Goal: Information Seeking & Learning: Learn about a topic

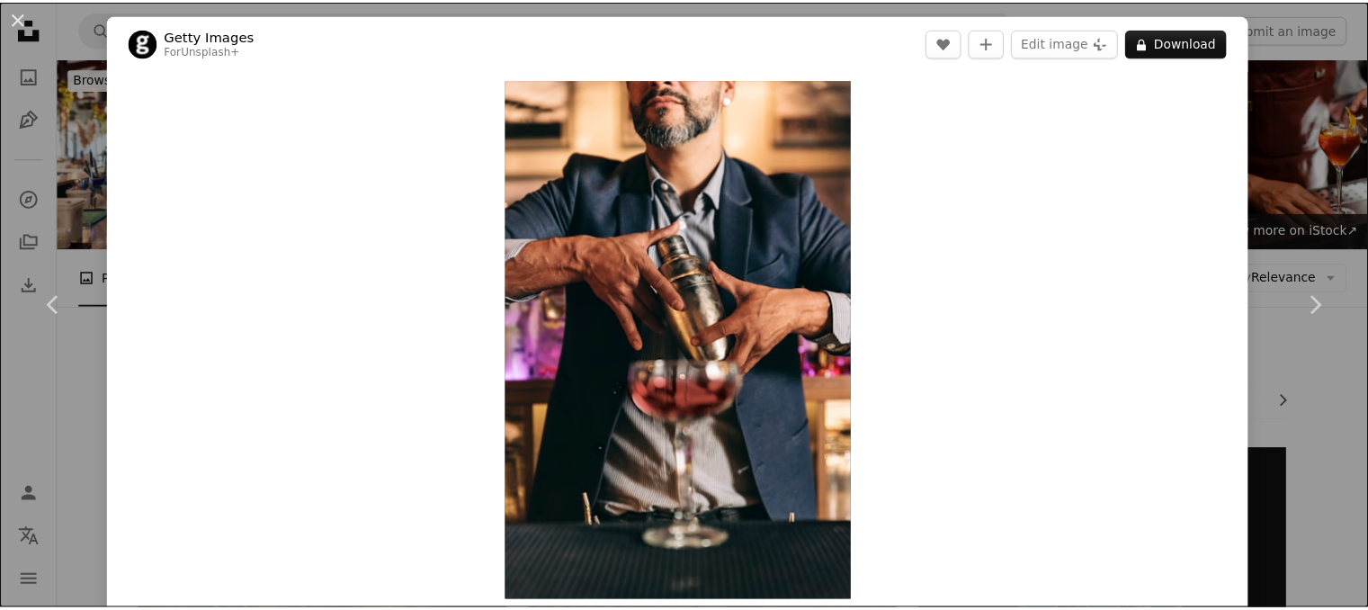
scroll to position [2841, 0]
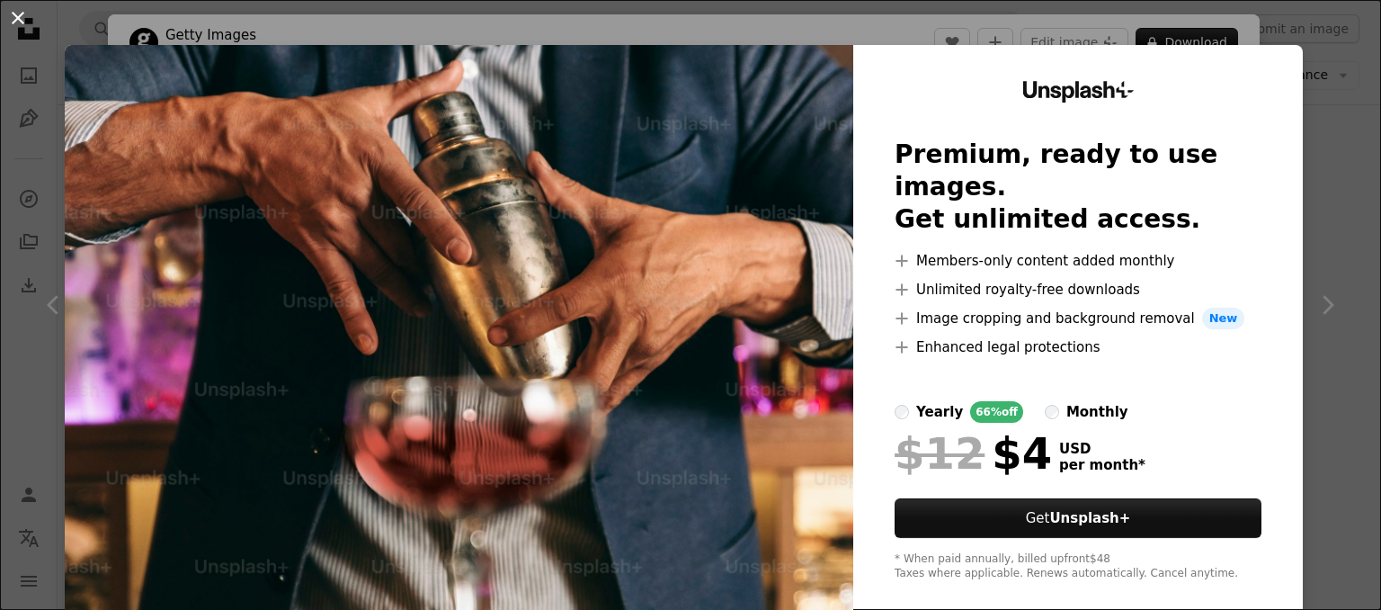
click at [15, 19] on button "An X shape" at bounding box center [18, 18] width 22 height 22
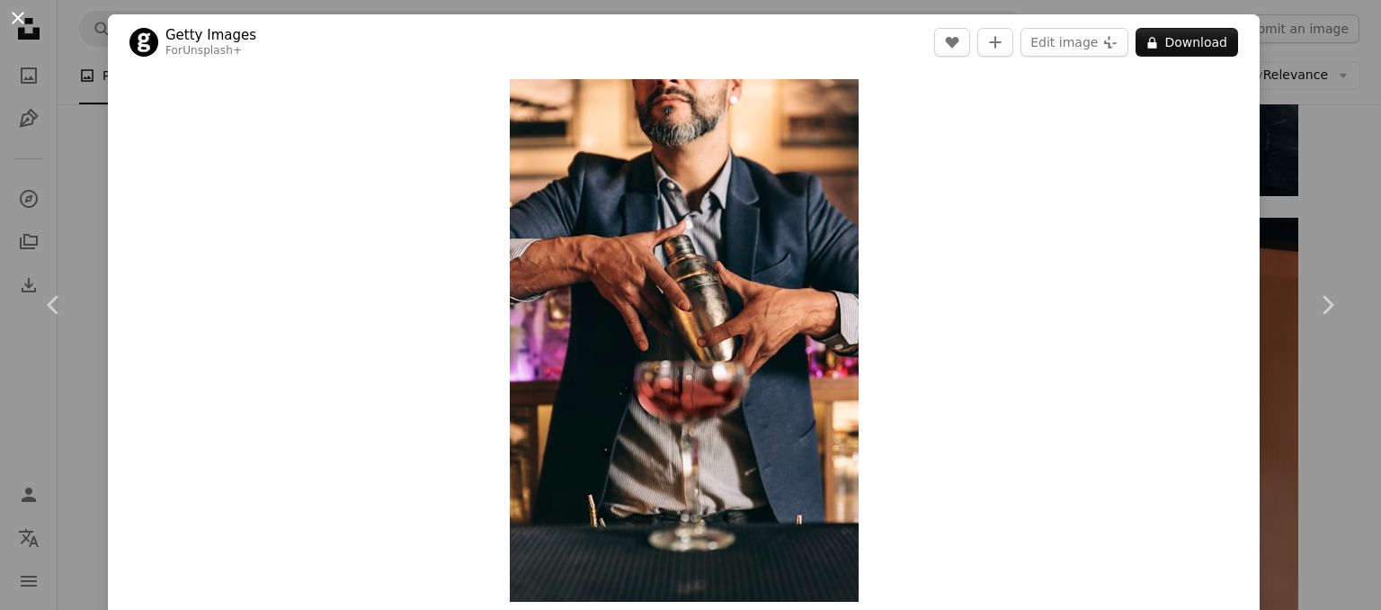
click at [16, 12] on button "An X shape" at bounding box center [18, 18] width 22 height 22
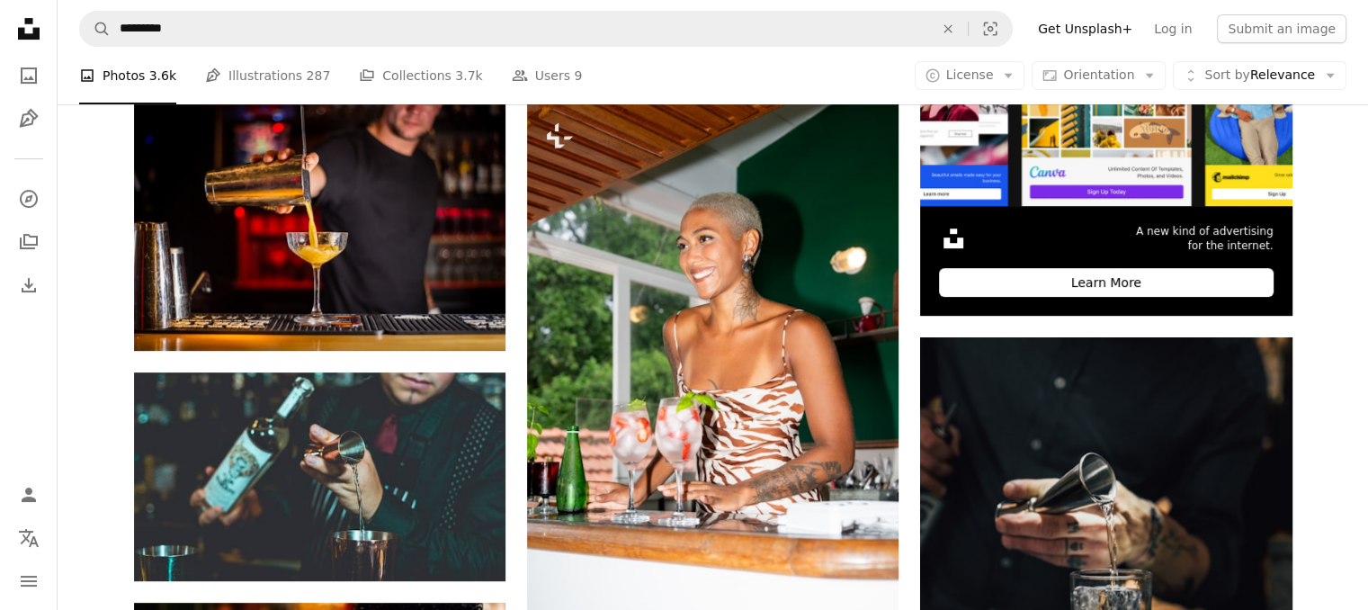
scroll to position [611, 0]
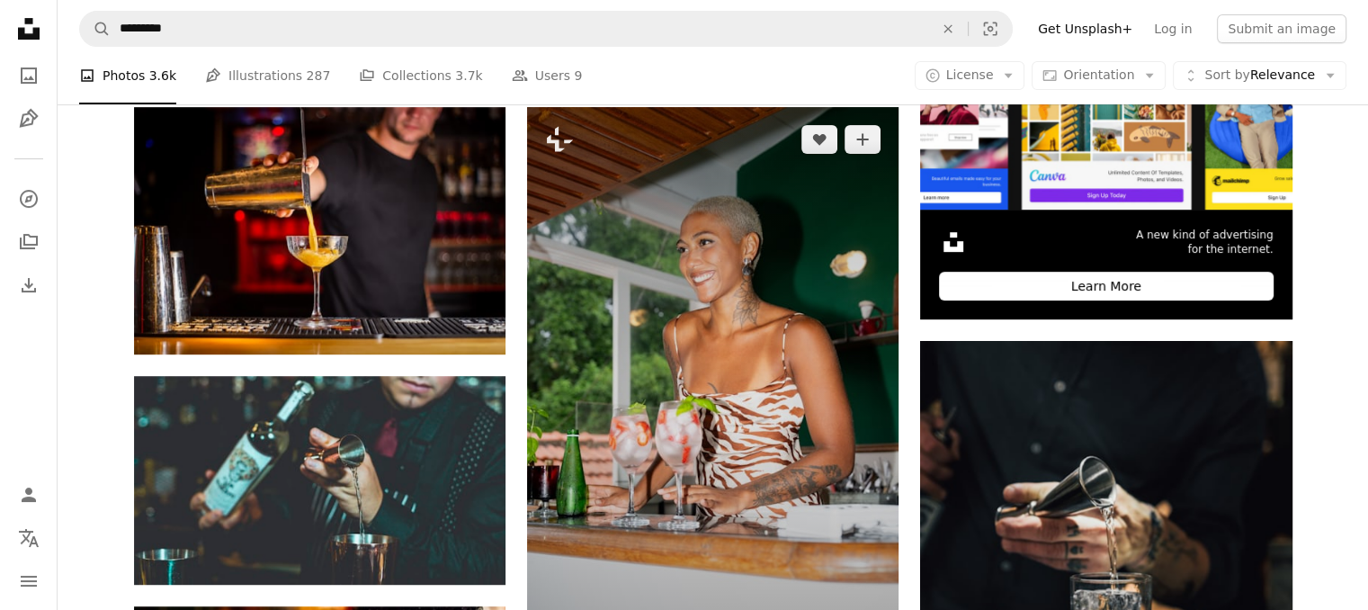
click at [783, 321] on img at bounding box center [712, 386] width 371 height 558
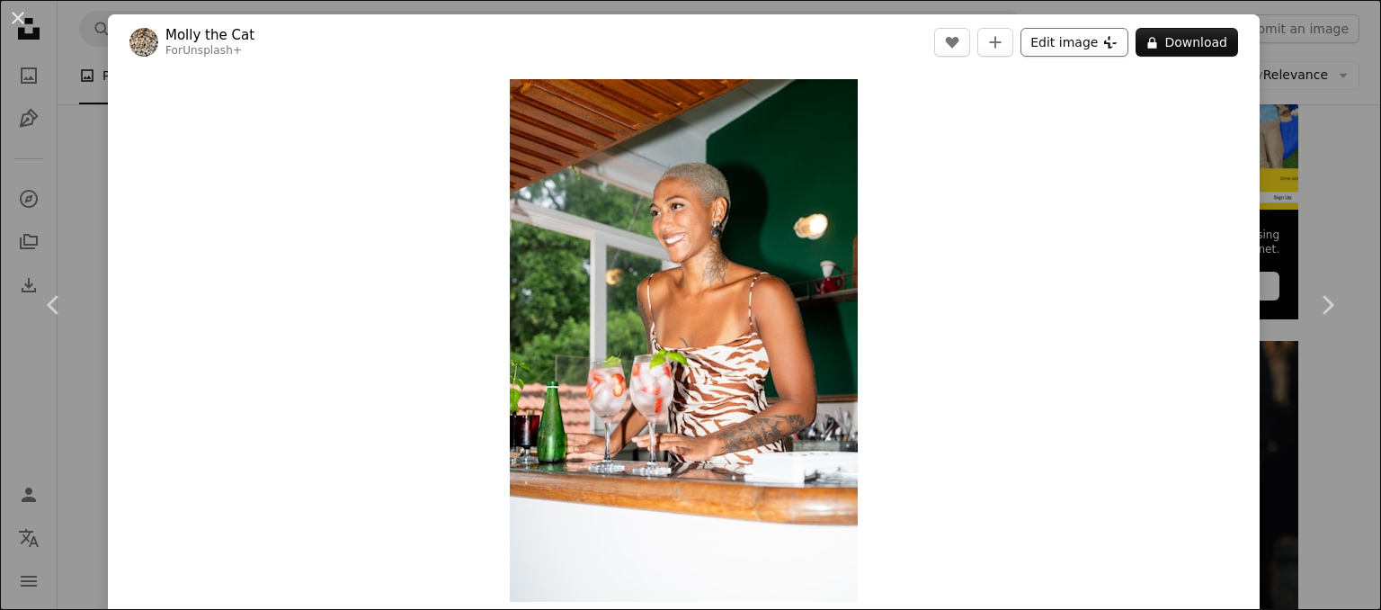
click at [1048, 33] on button "Edit image Plus sign for Unsplash+" at bounding box center [1075, 42] width 108 height 29
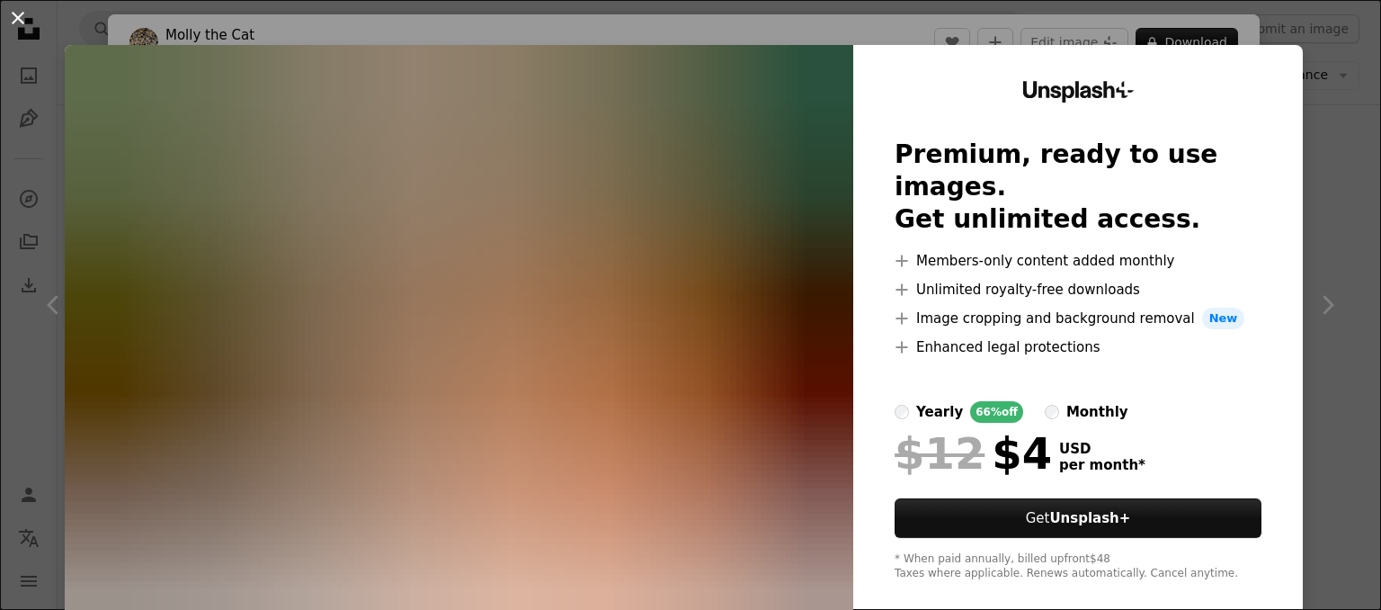
click at [17, 11] on button "An X shape" at bounding box center [18, 18] width 22 height 22
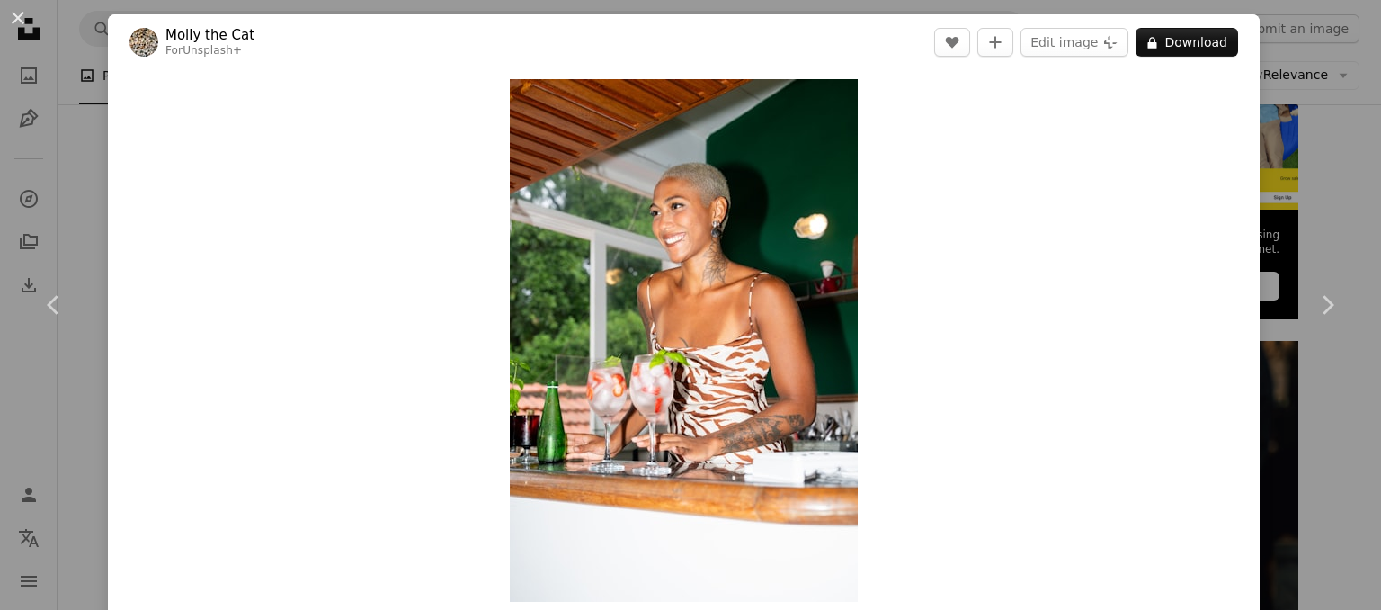
click at [17, 11] on button "An X shape" at bounding box center [18, 18] width 22 height 22
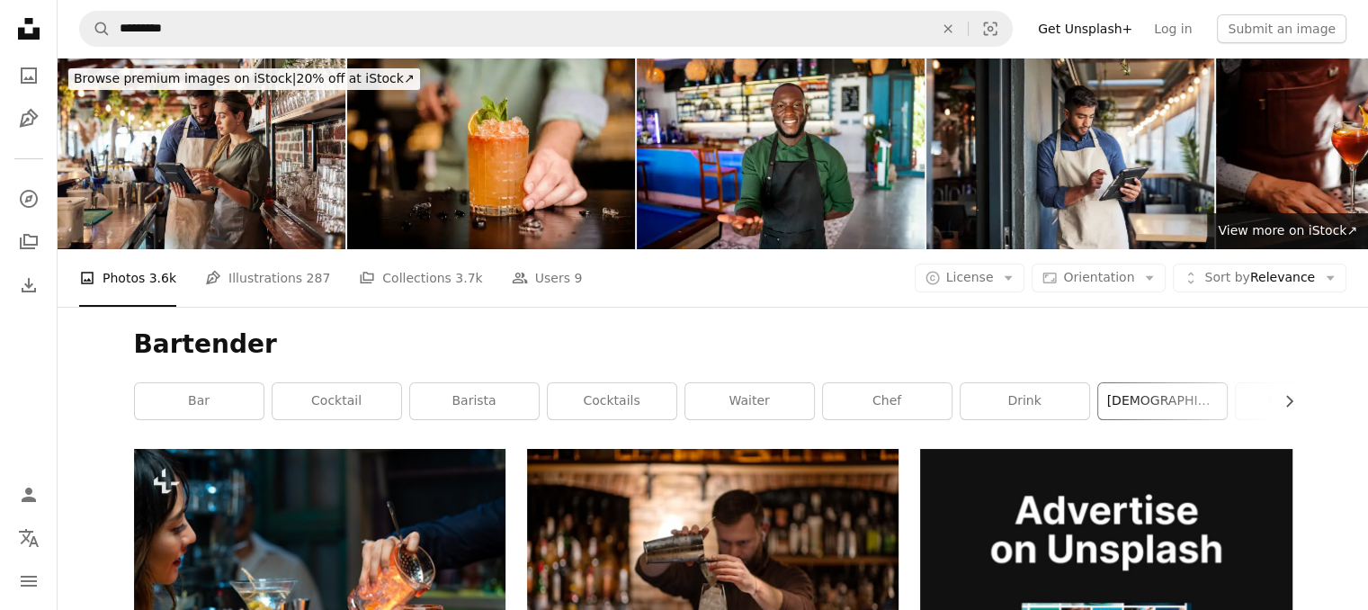
click at [1136, 388] on link "[DEMOGRAPHIC_DATA] bartender" at bounding box center [1162, 401] width 129 height 36
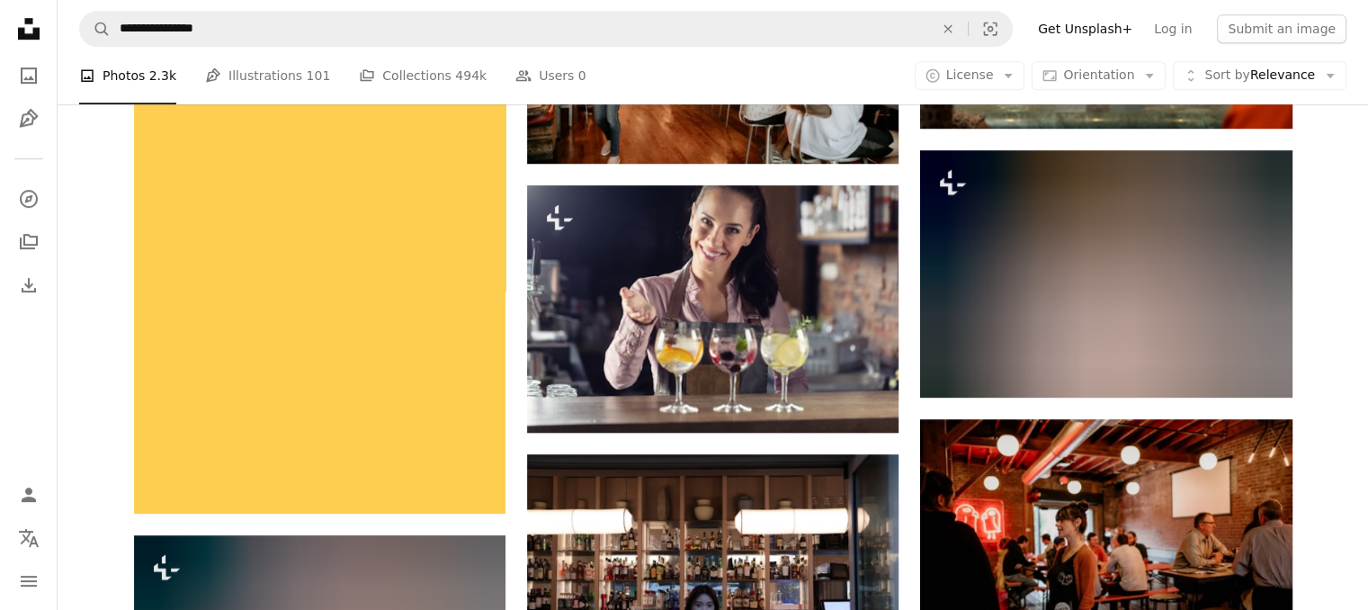
scroll to position [1079, 0]
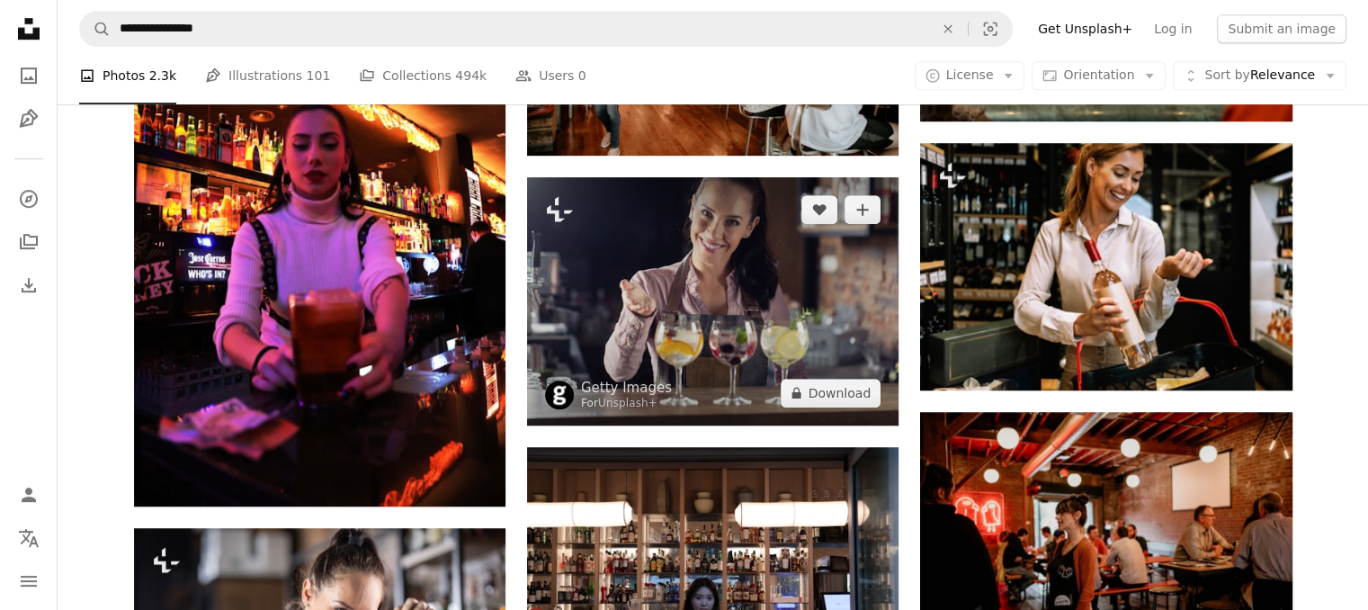
click at [655, 287] on img at bounding box center [712, 300] width 371 height 247
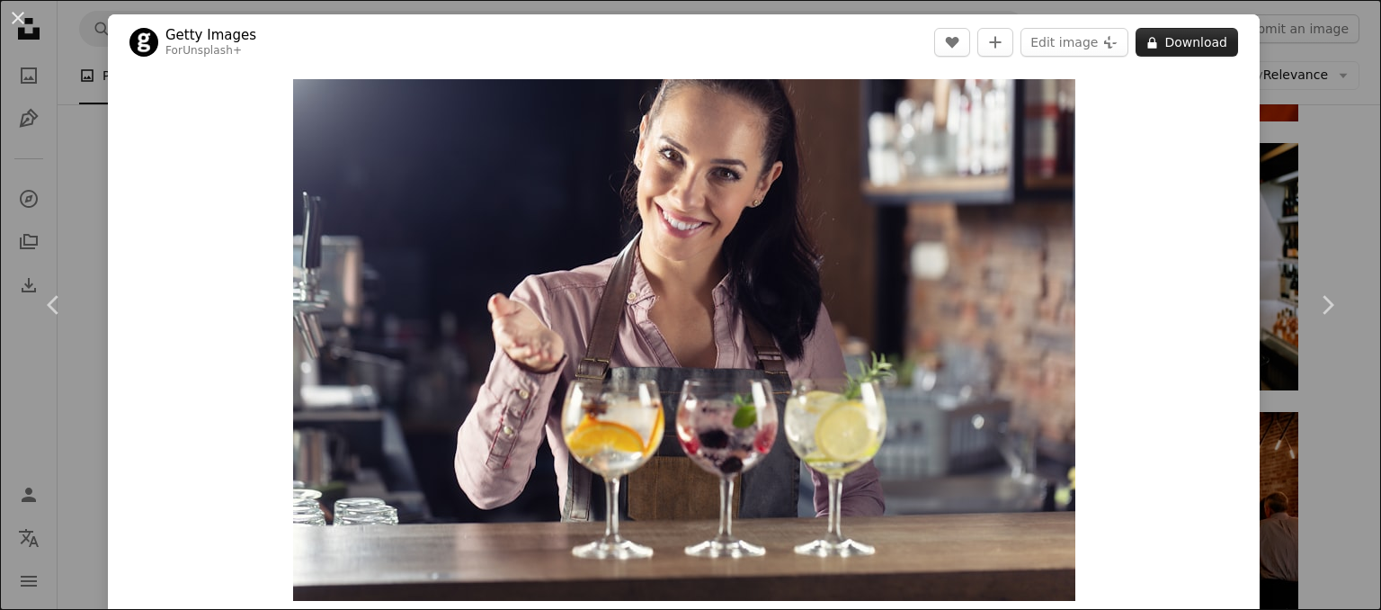
click at [1195, 44] on button "A lock Download" at bounding box center [1187, 42] width 103 height 29
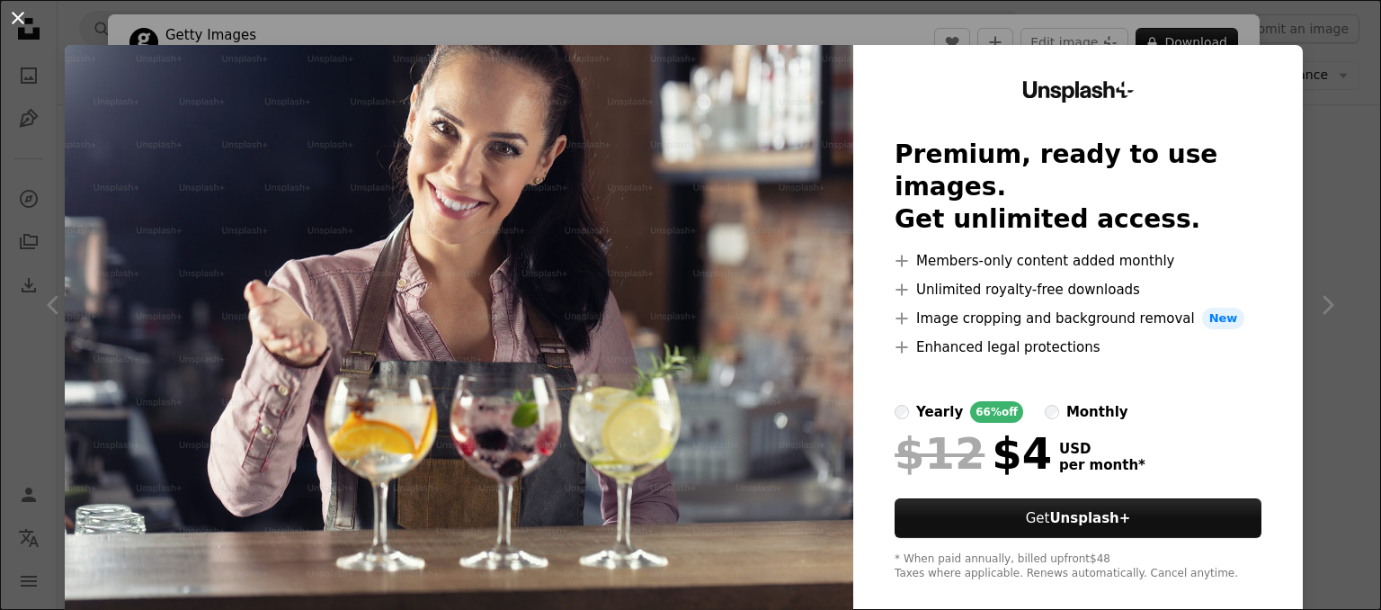
click at [24, 22] on button "An X shape" at bounding box center [18, 18] width 22 height 22
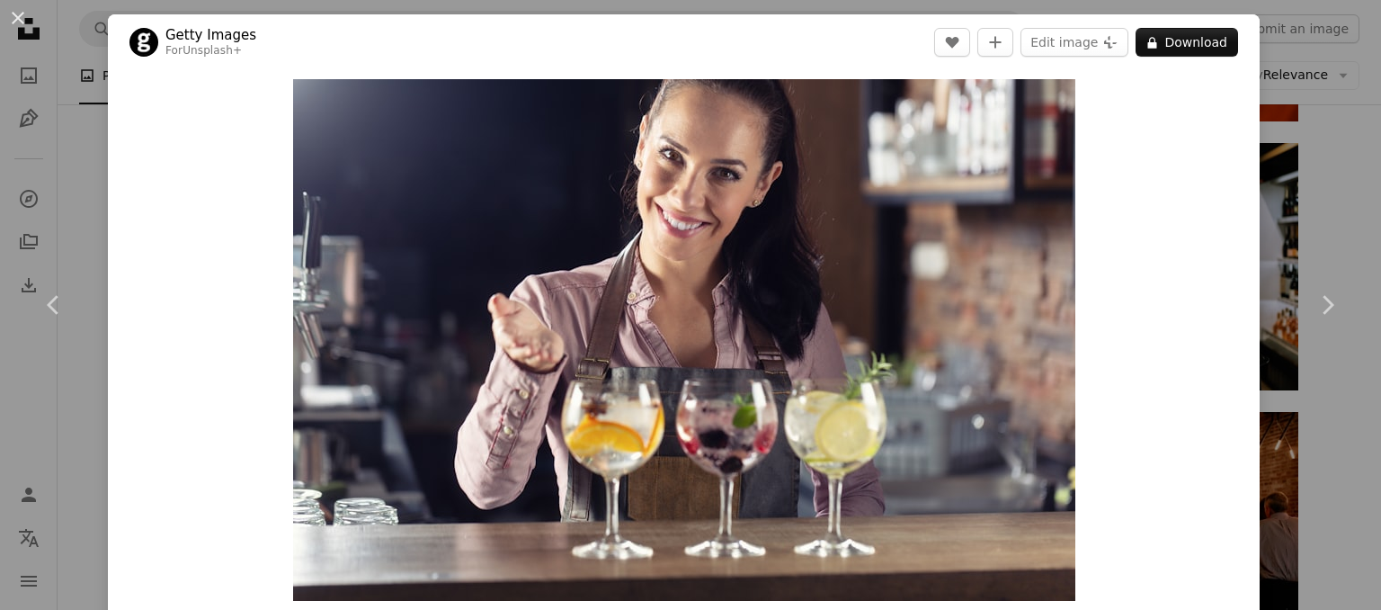
click at [24, 22] on button "An X shape" at bounding box center [18, 18] width 22 height 22
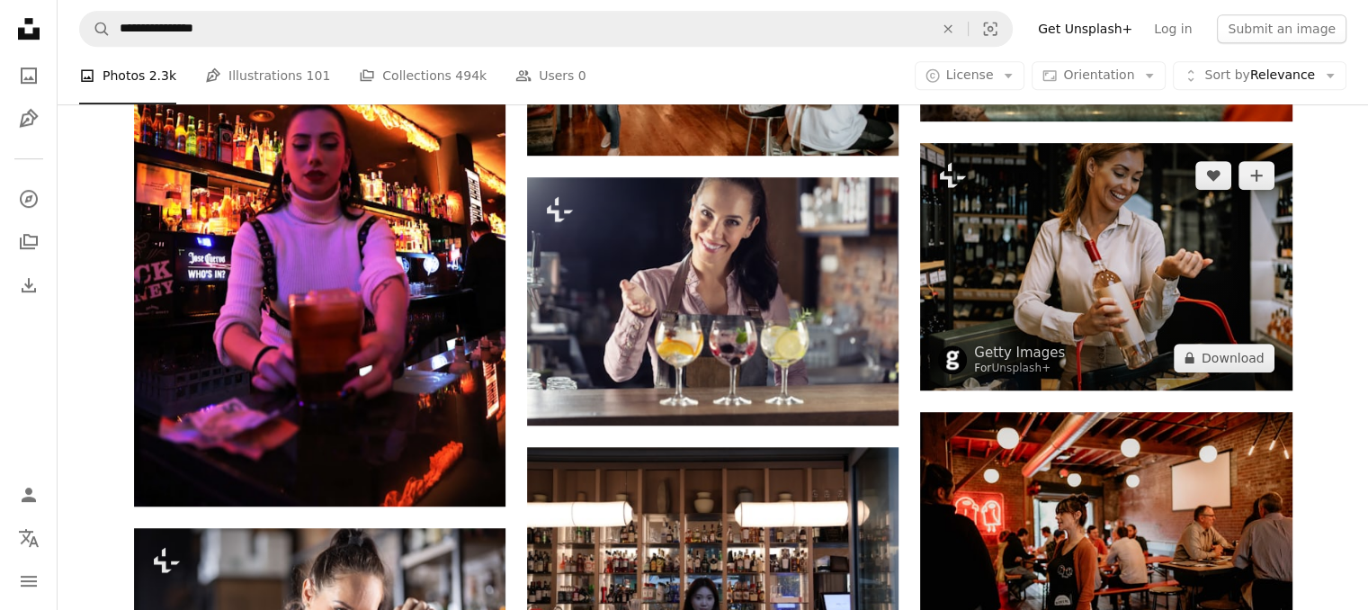
click at [1081, 239] on img at bounding box center [1105, 266] width 371 height 247
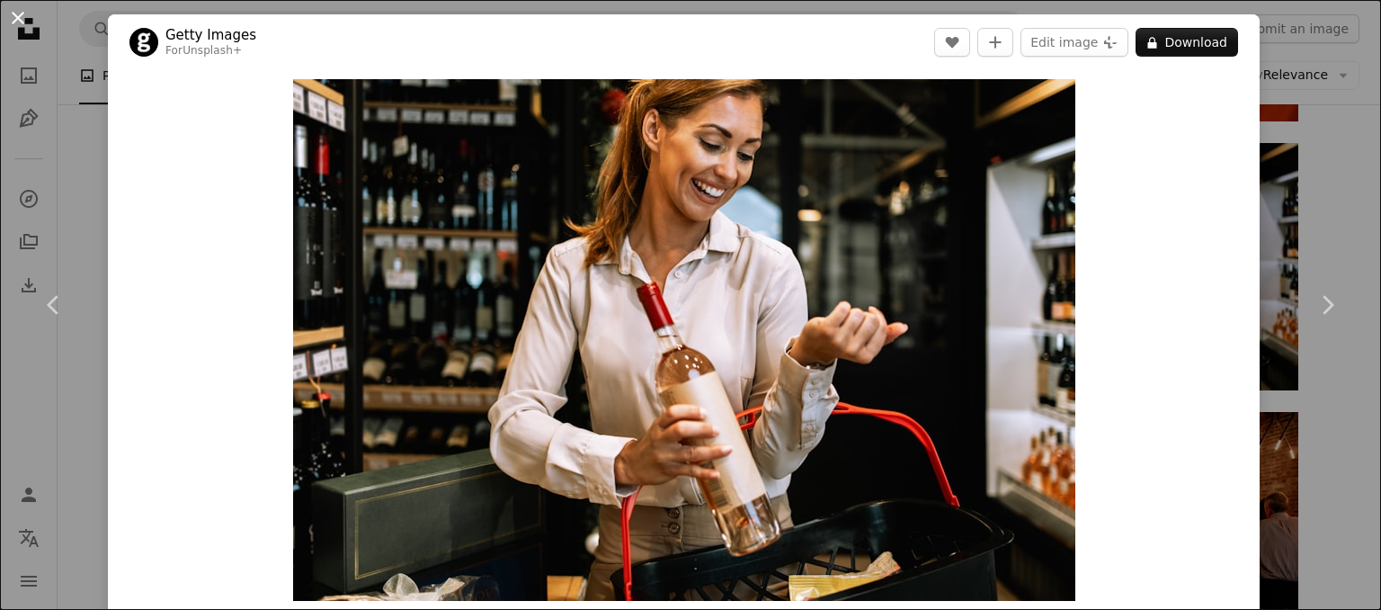
click at [17, 17] on button "An X shape" at bounding box center [18, 18] width 22 height 22
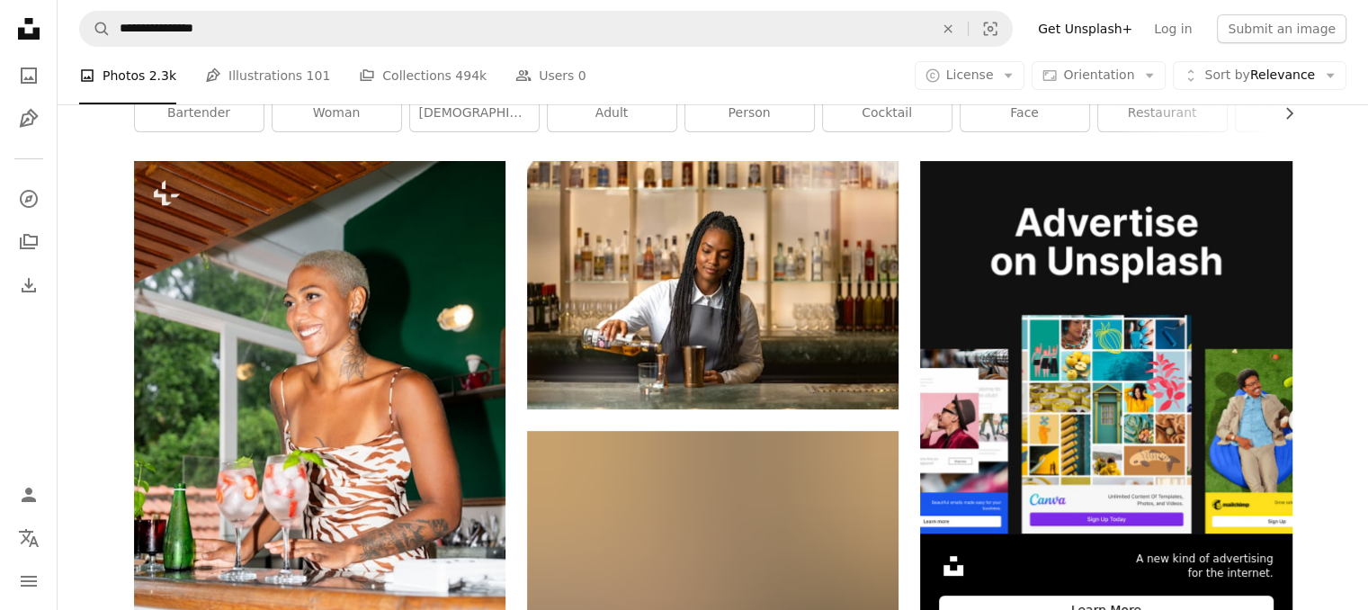
scroll to position [204, 0]
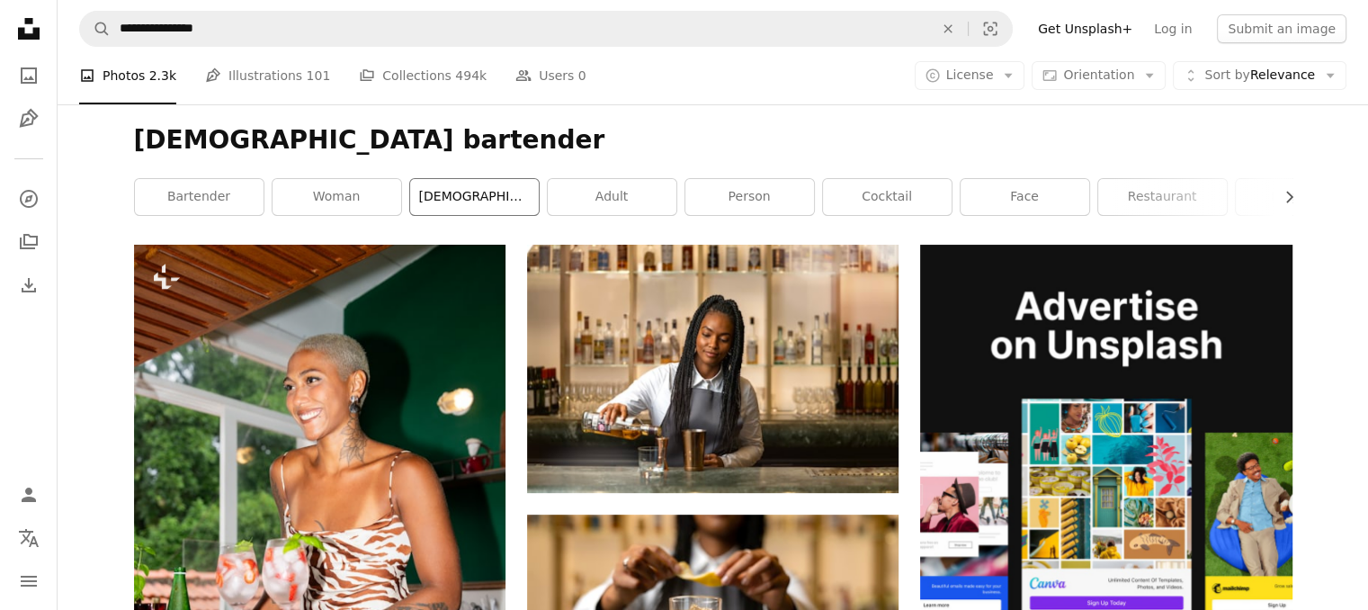
click at [493, 183] on link "[DEMOGRAPHIC_DATA]" at bounding box center [474, 197] width 129 height 36
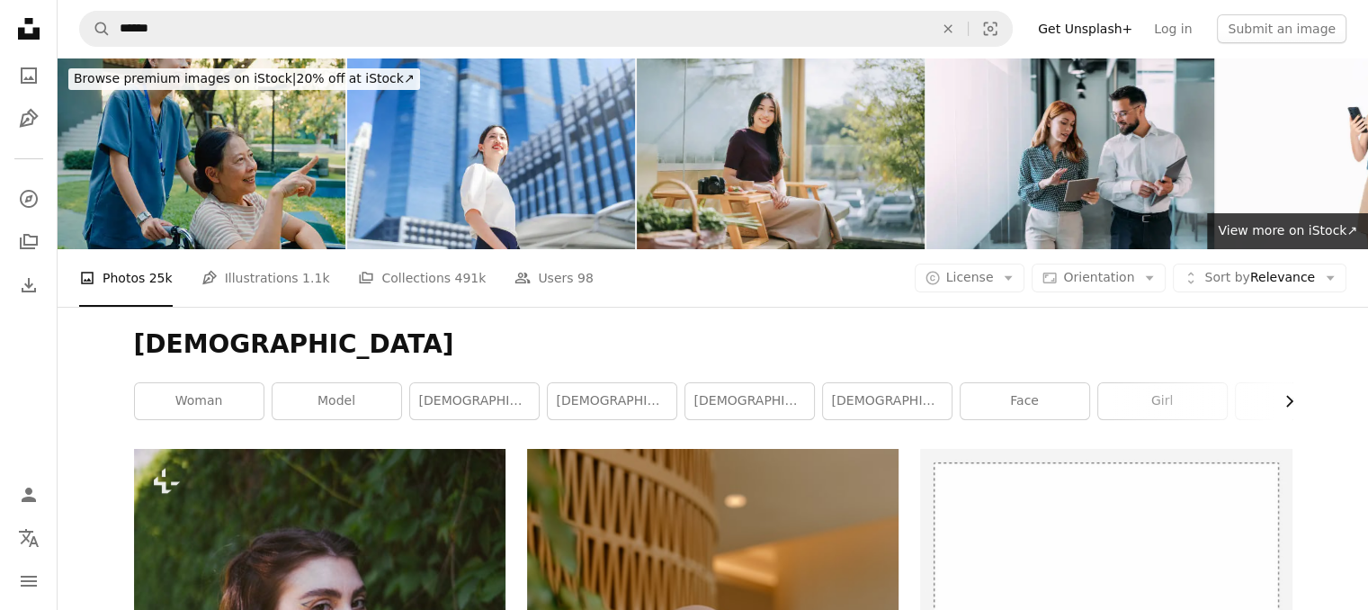
click at [1291, 400] on icon "button" at bounding box center [1289, 402] width 7 height 12
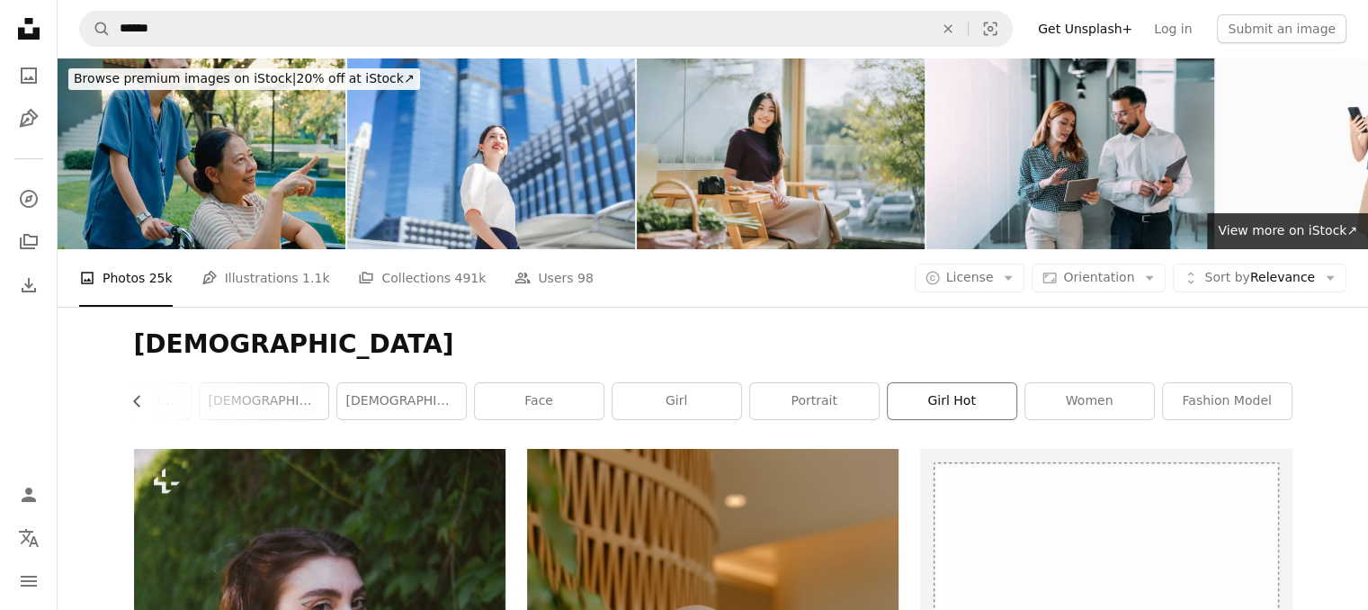
click at [966, 405] on link "girl hot" at bounding box center [952, 401] width 129 height 36
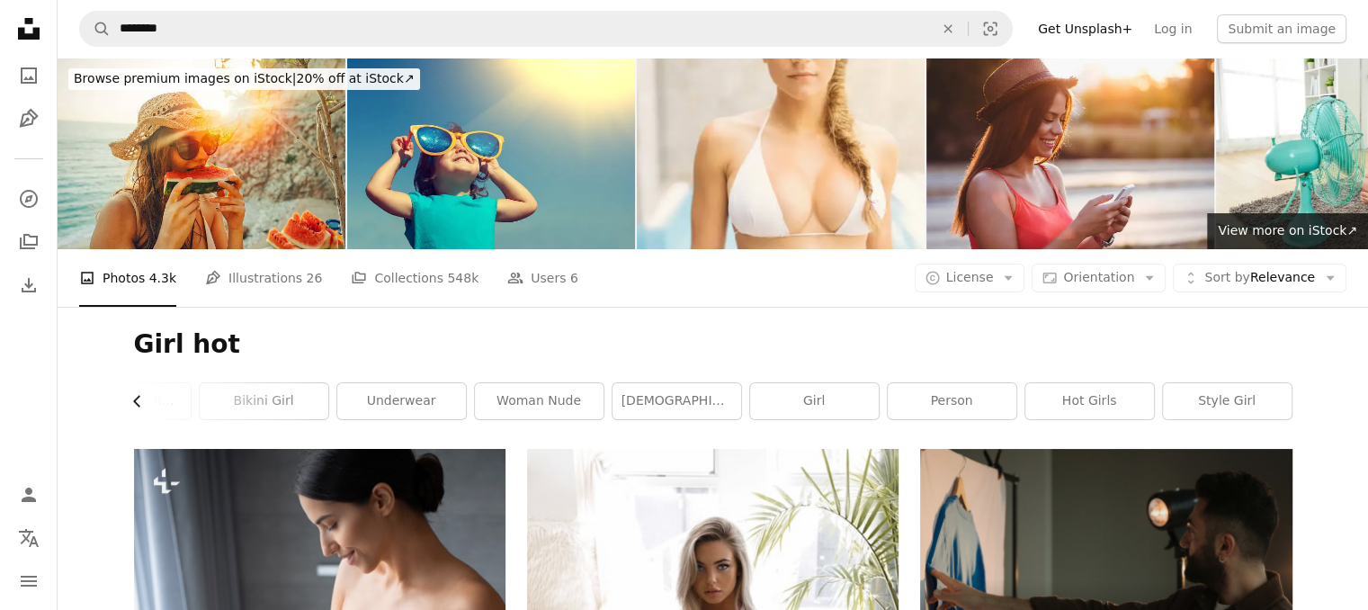
click at [137, 398] on icon "button" at bounding box center [136, 402] width 7 height 12
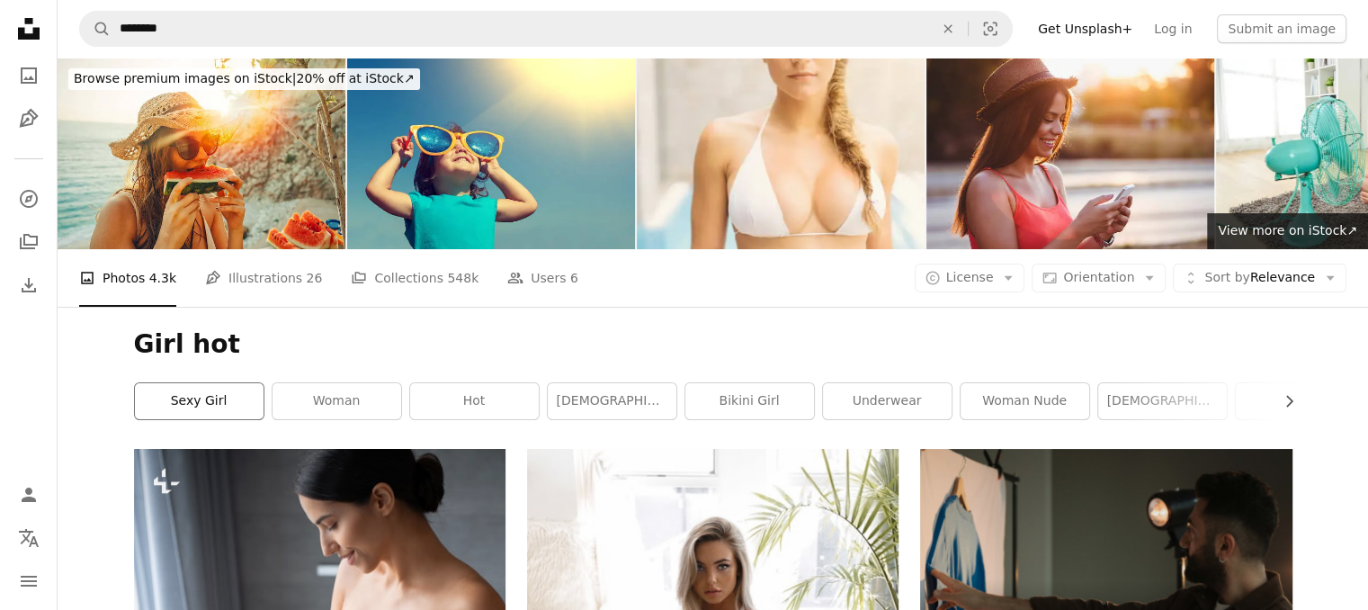
click at [137, 398] on link "sexy girl" at bounding box center [199, 401] width 129 height 36
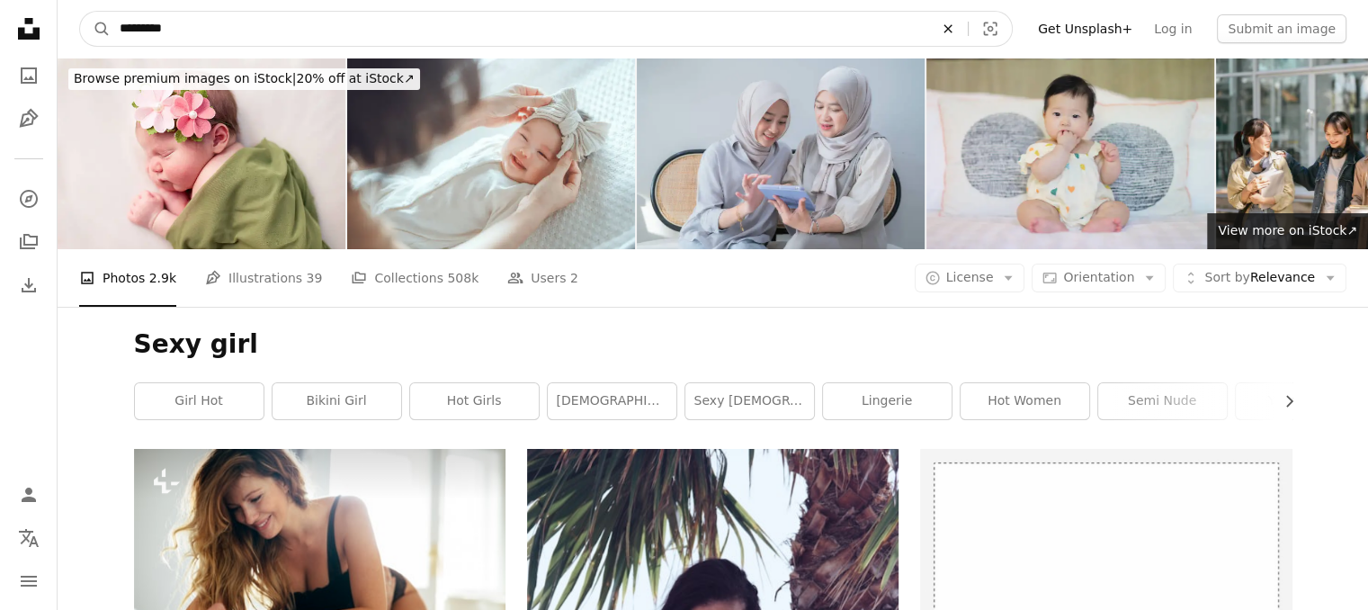
click at [951, 28] on icon "Find visuals sitewide" at bounding box center [947, 28] width 8 height 8
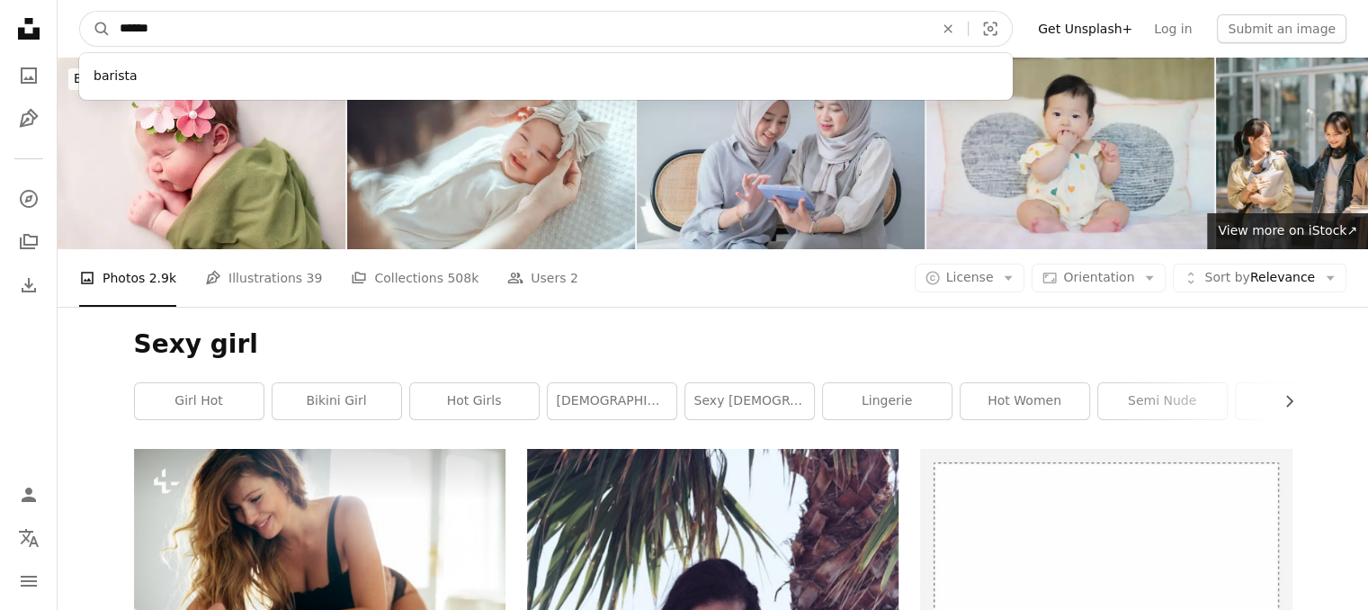
type input "*******"
click button "A magnifying glass" at bounding box center [95, 29] width 31 height 34
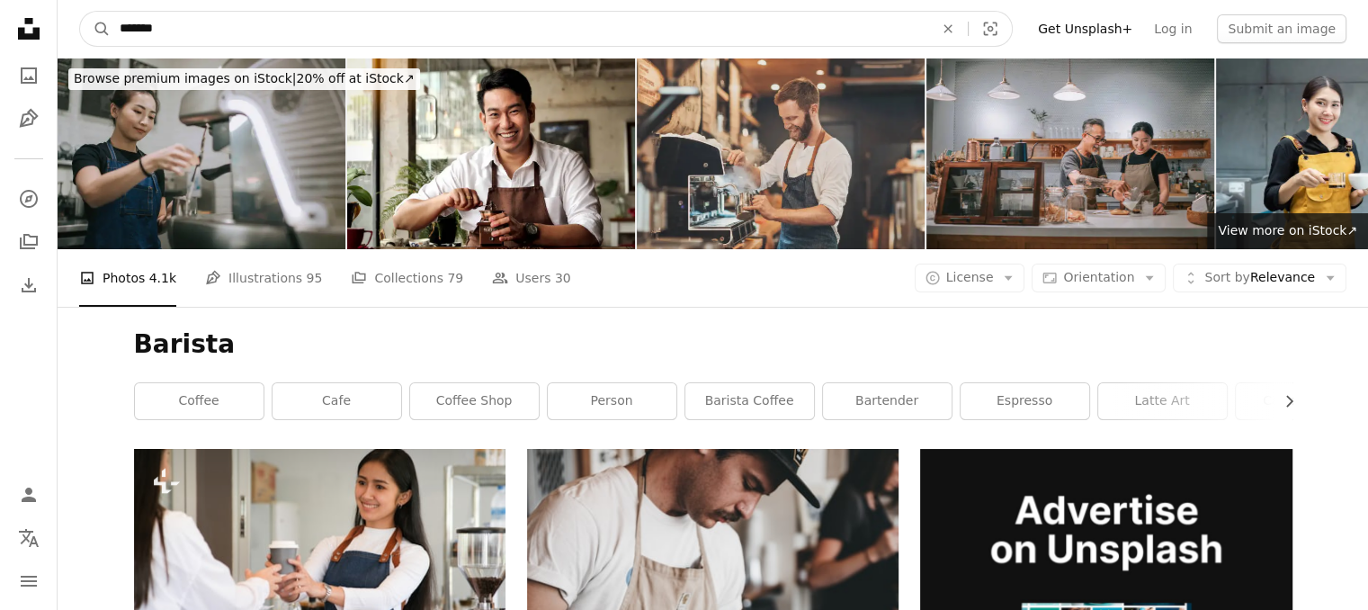
click at [201, 26] on input "*******" at bounding box center [519, 29] width 817 height 34
type input "*********"
click at [80, 12] on button "A magnifying glass" at bounding box center [95, 29] width 31 height 34
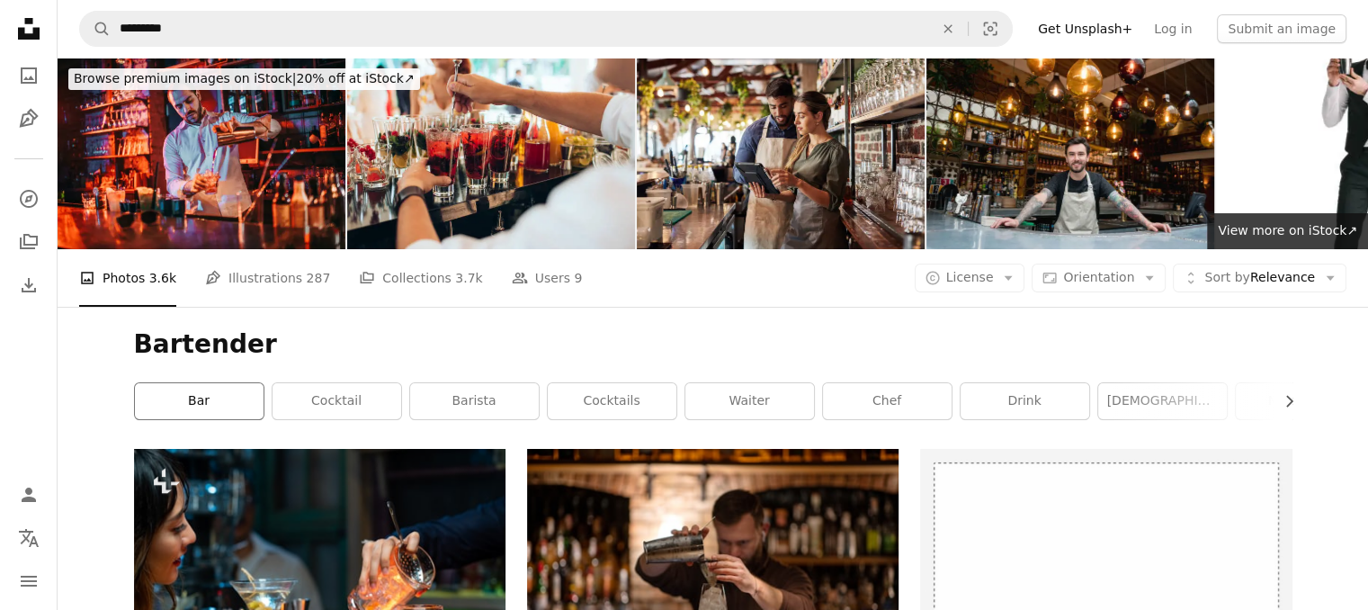
click at [171, 397] on link "bar" at bounding box center [199, 401] width 129 height 36
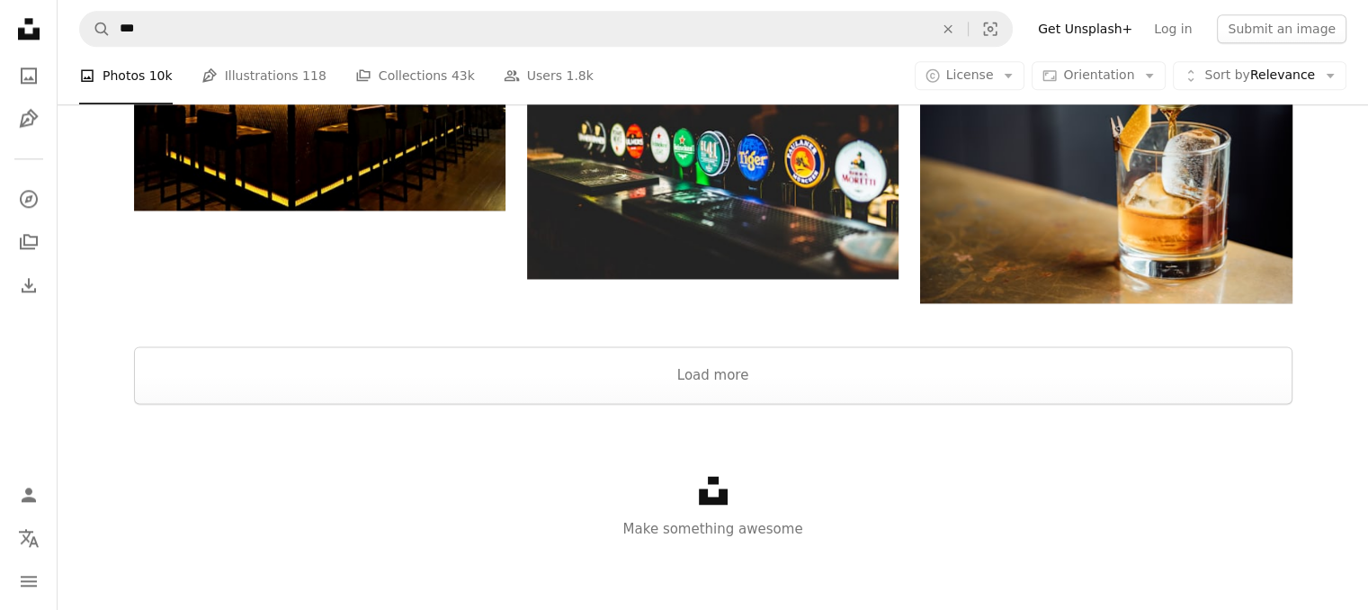
scroll to position [2318, 0]
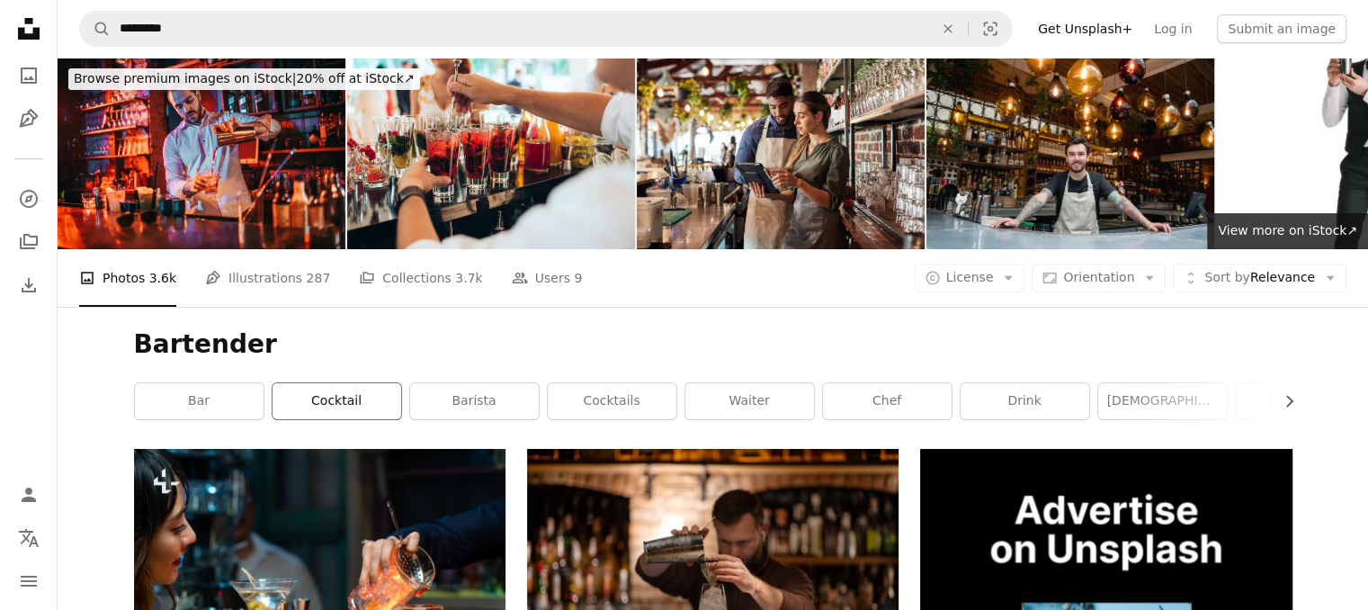
click at [339, 389] on link "cocktail" at bounding box center [336, 401] width 129 height 36
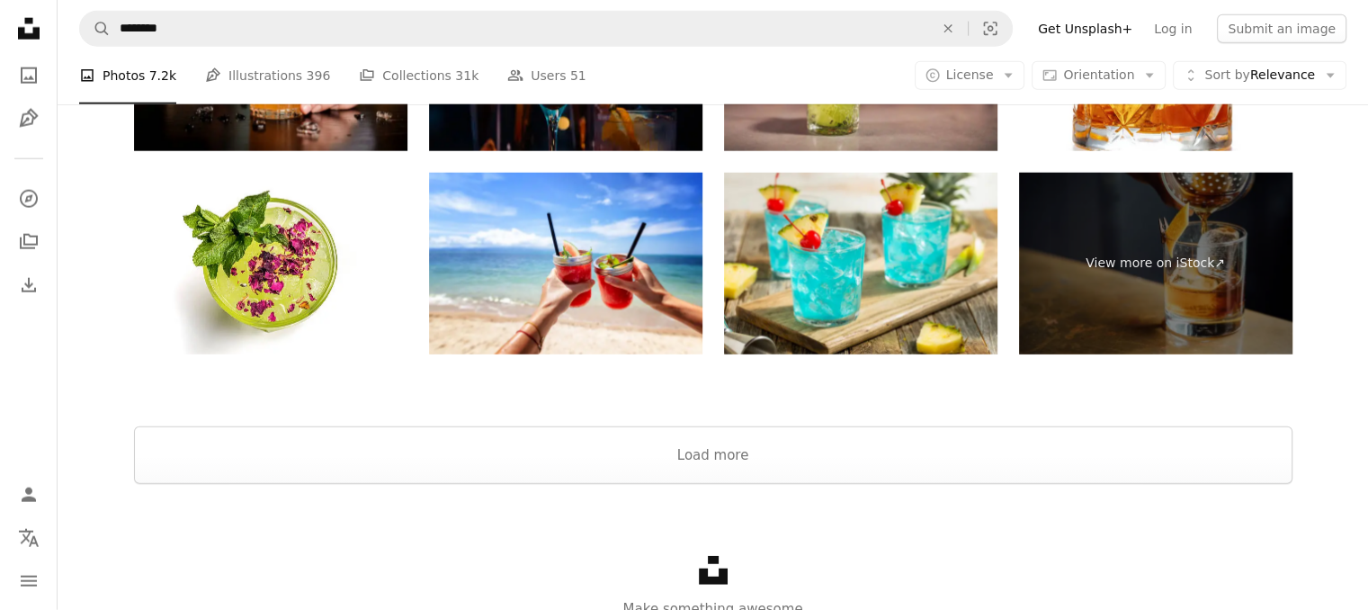
scroll to position [4648, 0]
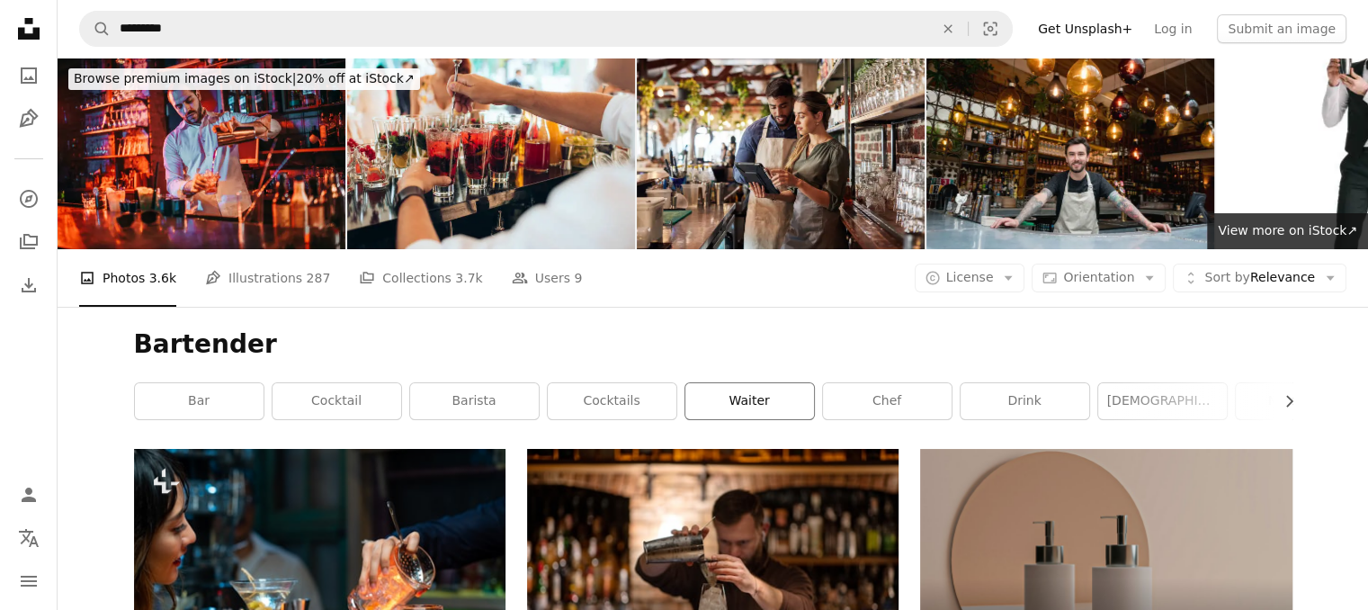
click at [779, 401] on link "waiter" at bounding box center [749, 401] width 129 height 36
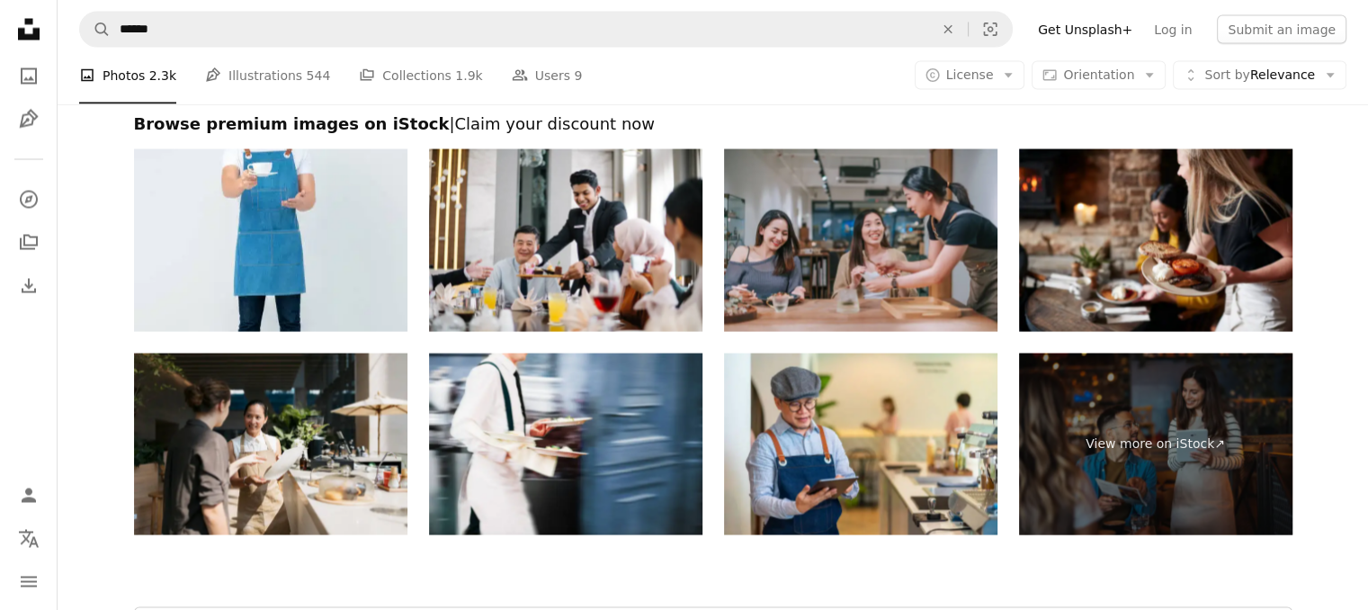
scroll to position [3465, 0]
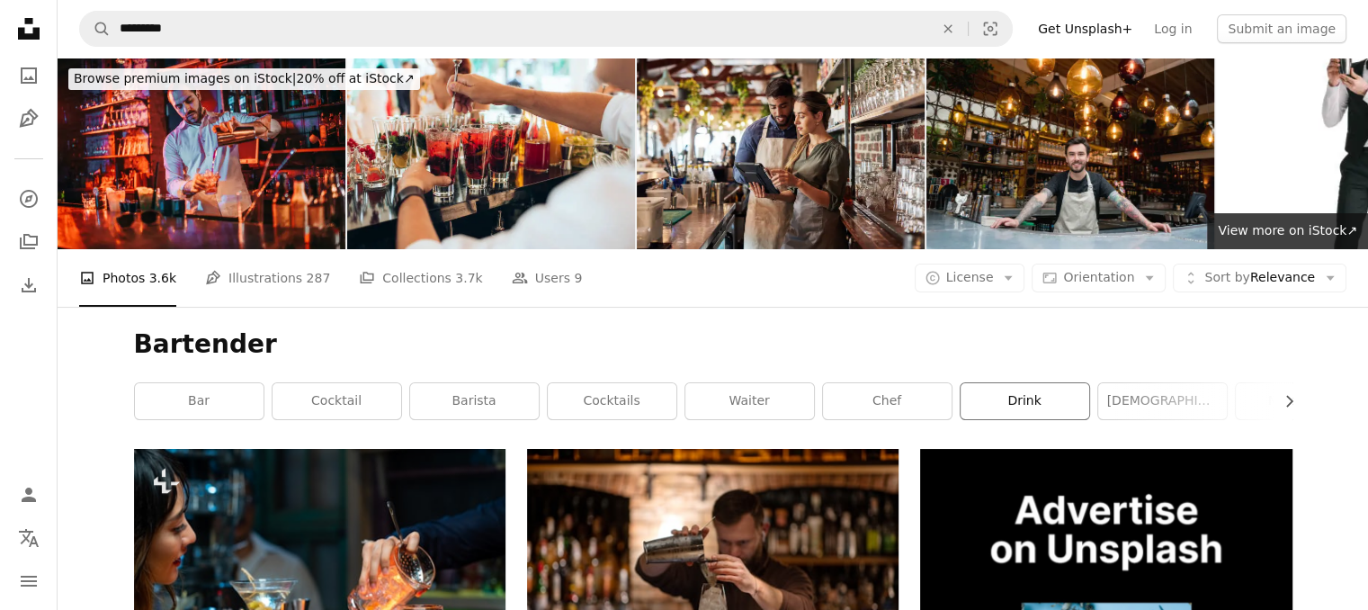
click at [1007, 397] on link "drink" at bounding box center [1024, 401] width 129 height 36
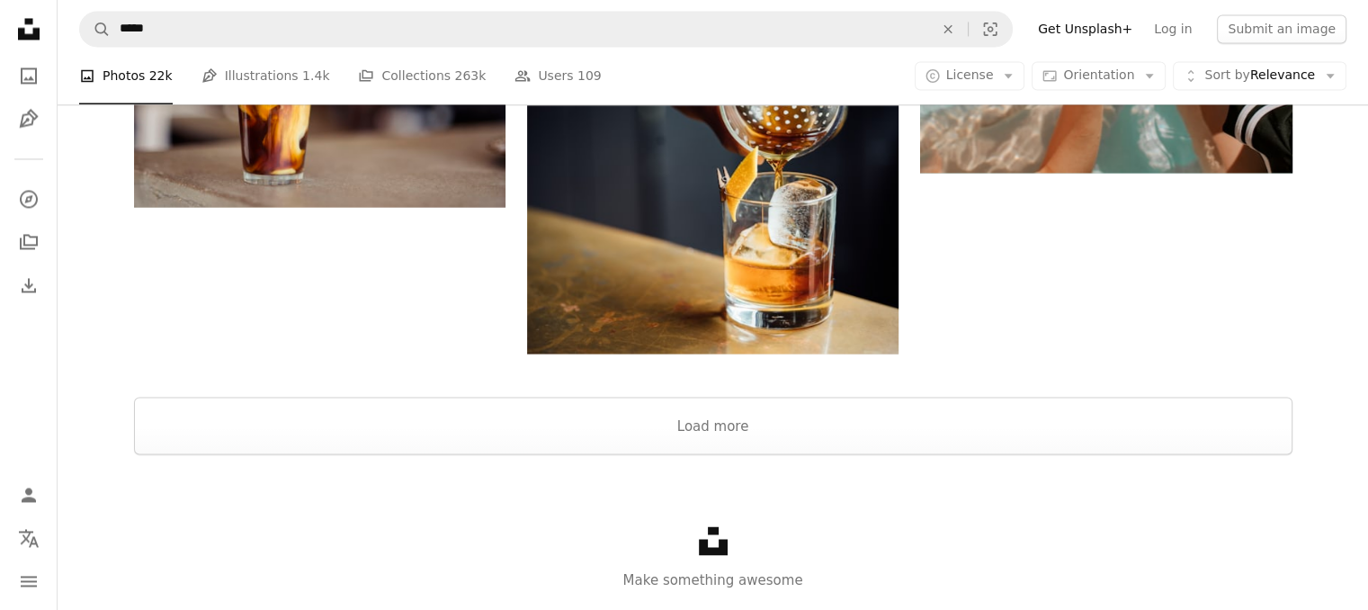
scroll to position [3169, 0]
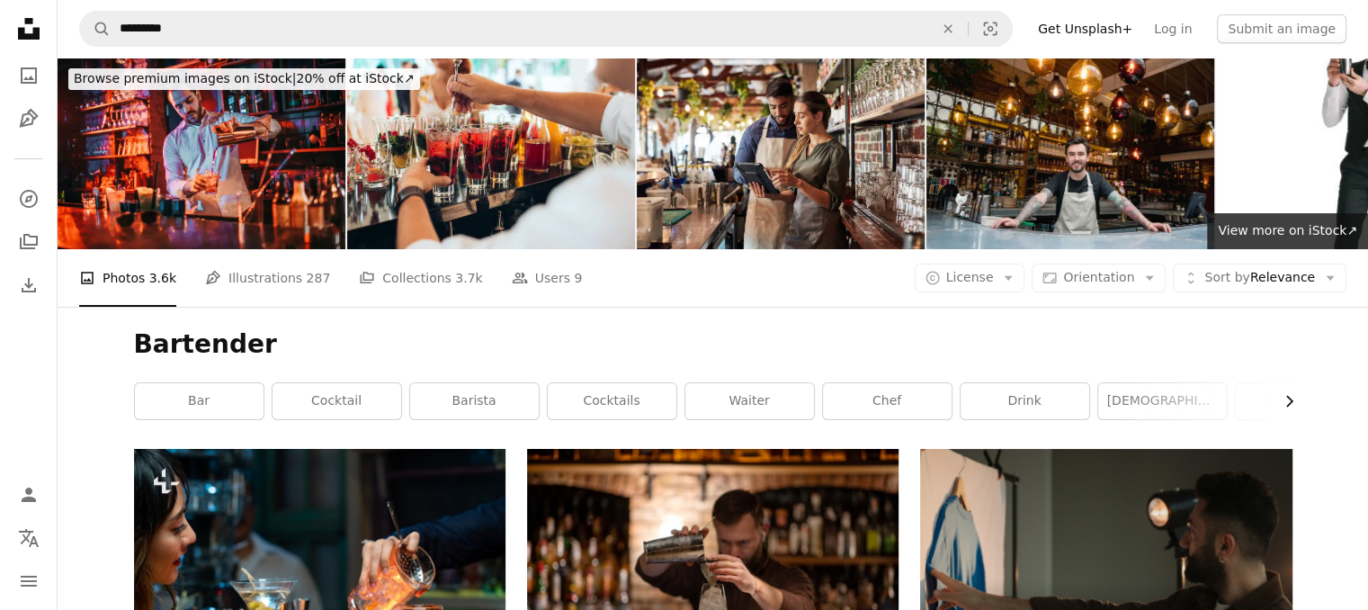
click at [1289, 399] on icon "button" at bounding box center [1289, 402] width 7 height 12
click at [1115, 413] on link "person" at bounding box center [1089, 401] width 129 height 36
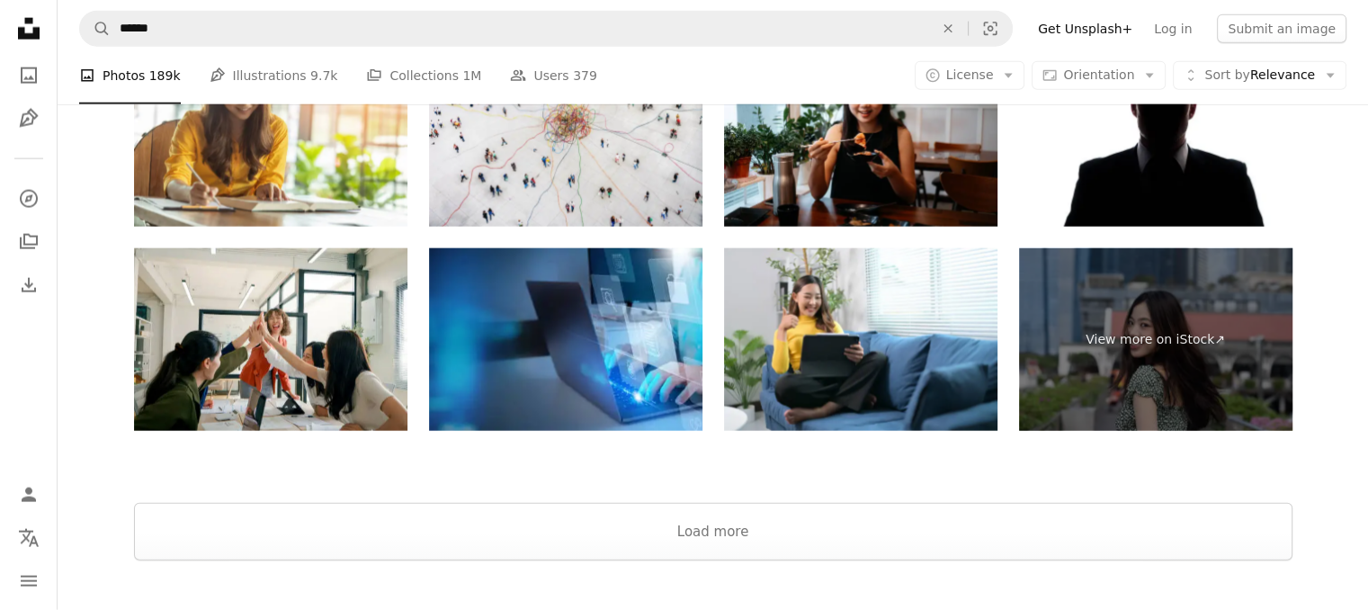
scroll to position [4315, 0]
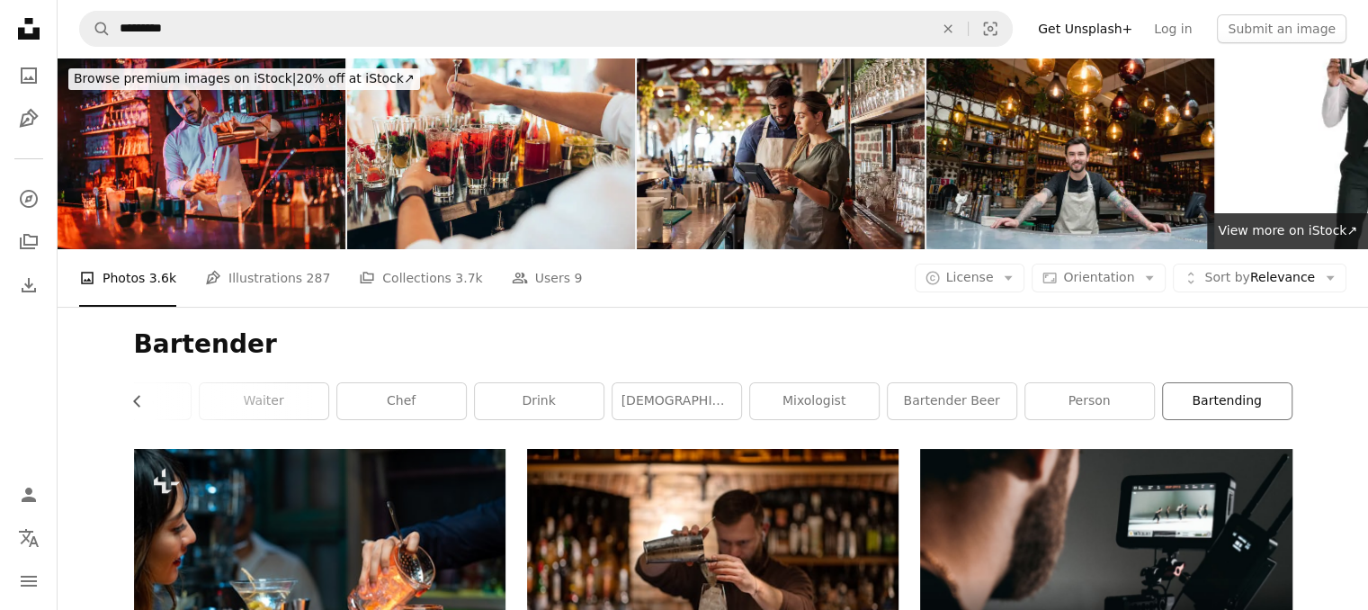
click at [1223, 389] on link "bartending" at bounding box center [1227, 401] width 129 height 36
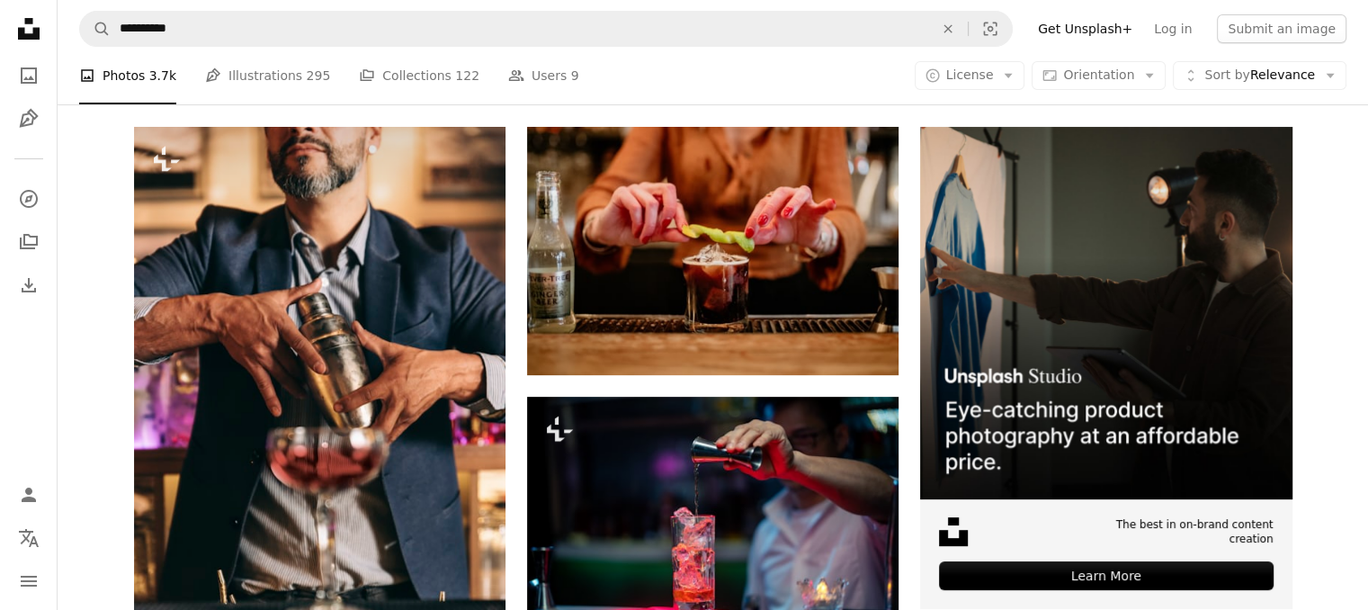
scroll to position [324, 0]
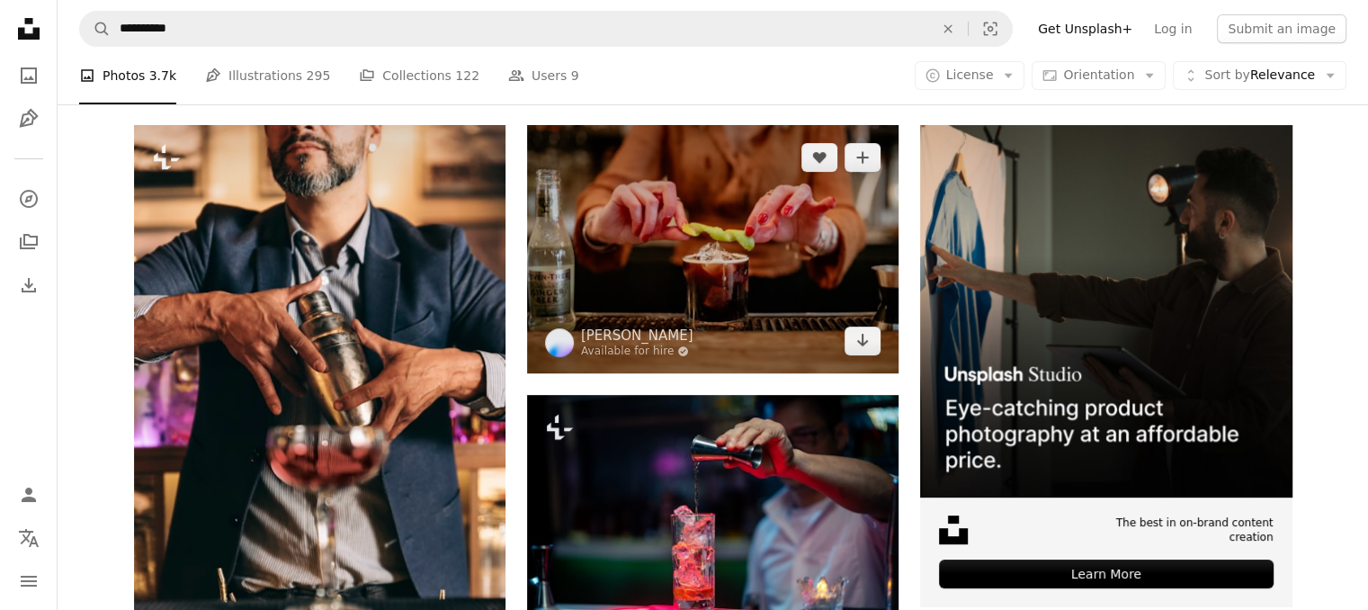
click at [710, 310] on img at bounding box center [712, 248] width 371 height 247
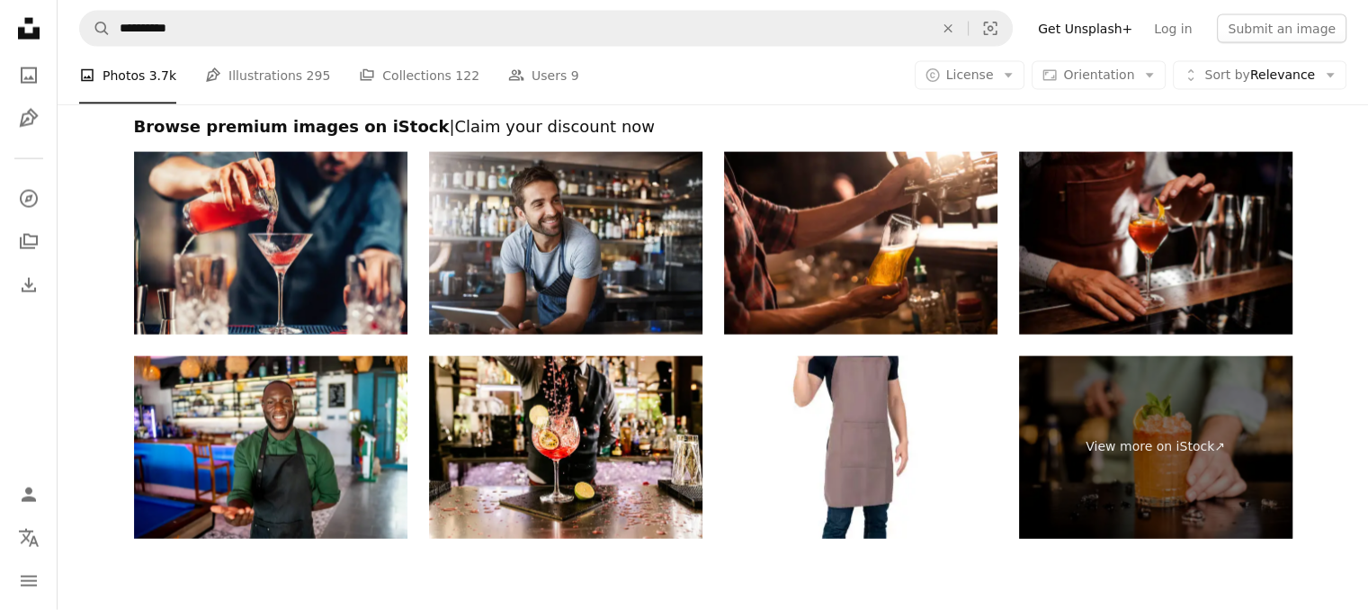
scroll to position [4064, 0]
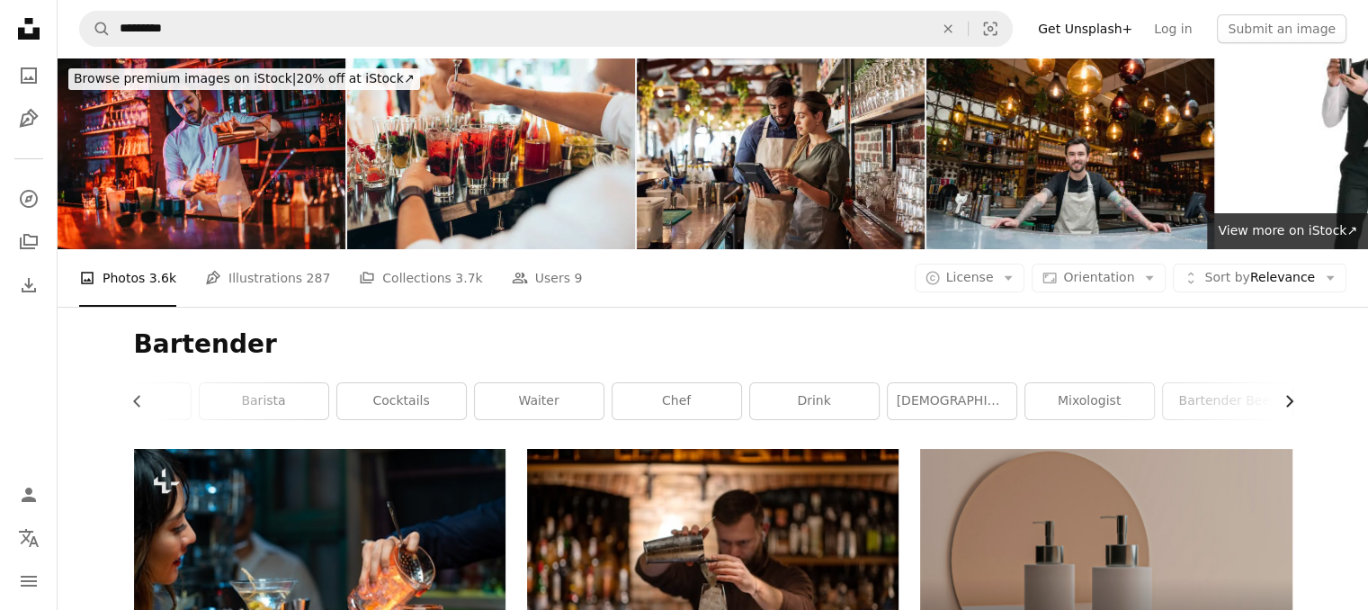
click at [1288, 399] on icon "Chevron right" at bounding box center [1289, 401] width 18 height 18
click at [975, 393] on link "bartender beer" at bounding box center [957, 401] width 129 height 36
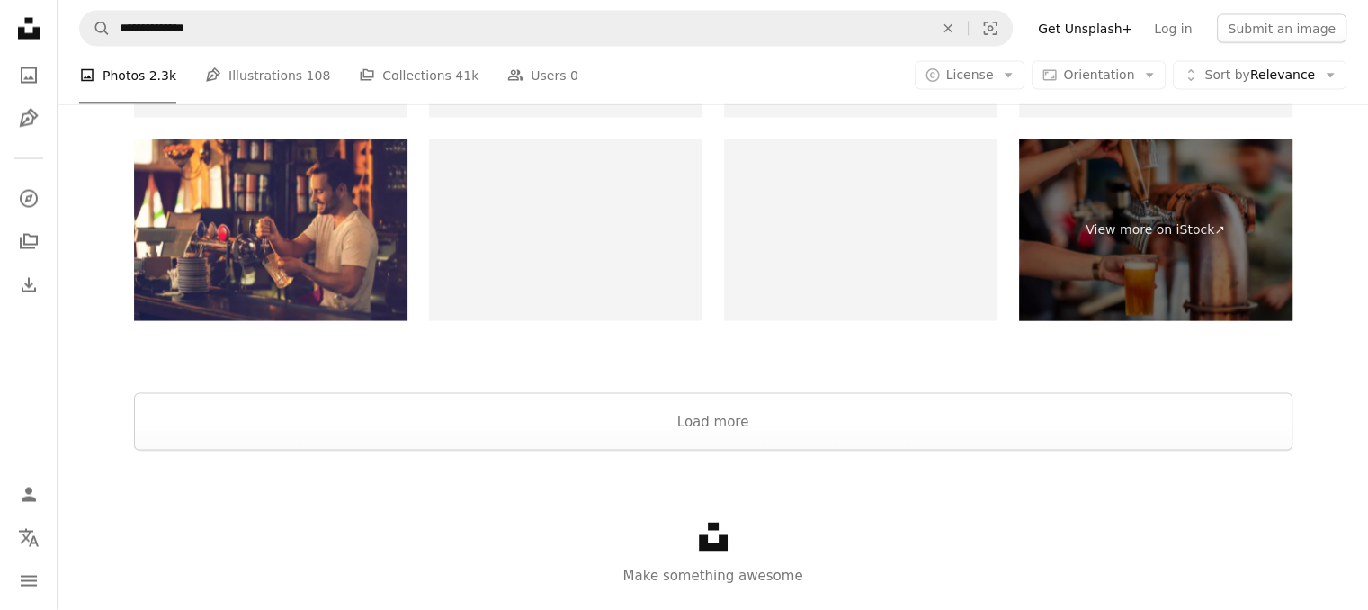
scroll to position [3680, 0]
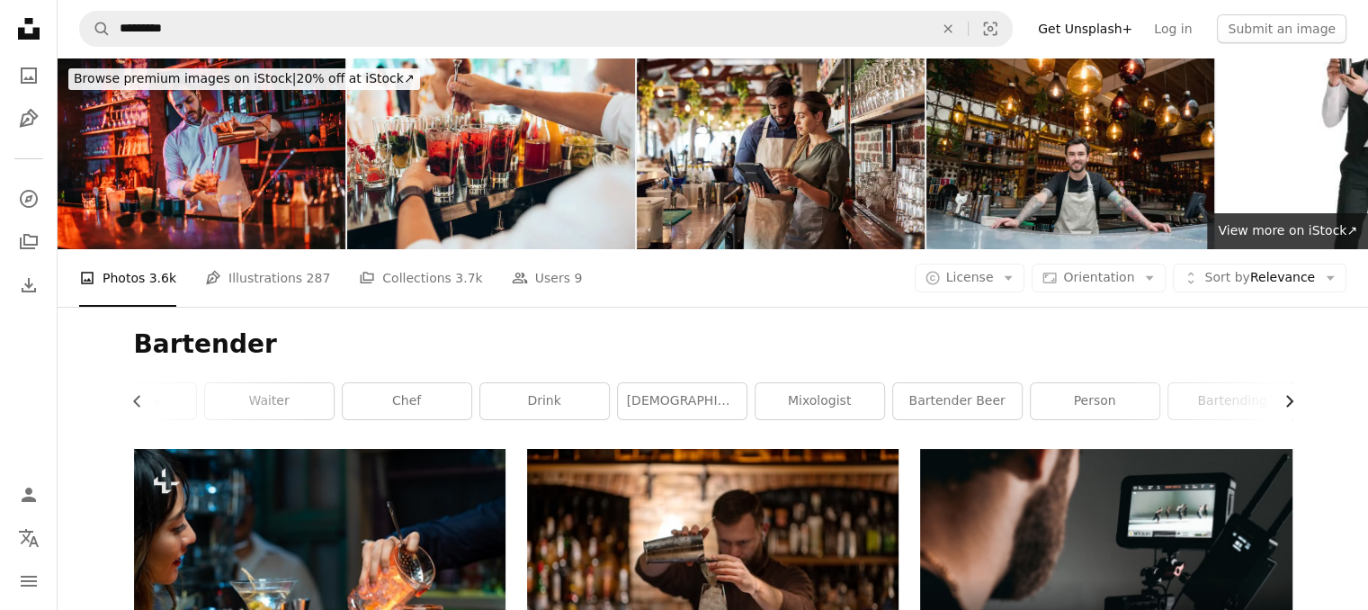
click at [1291, 402] on icon "button" at bounding box center [1289, 402] width 7 height 12
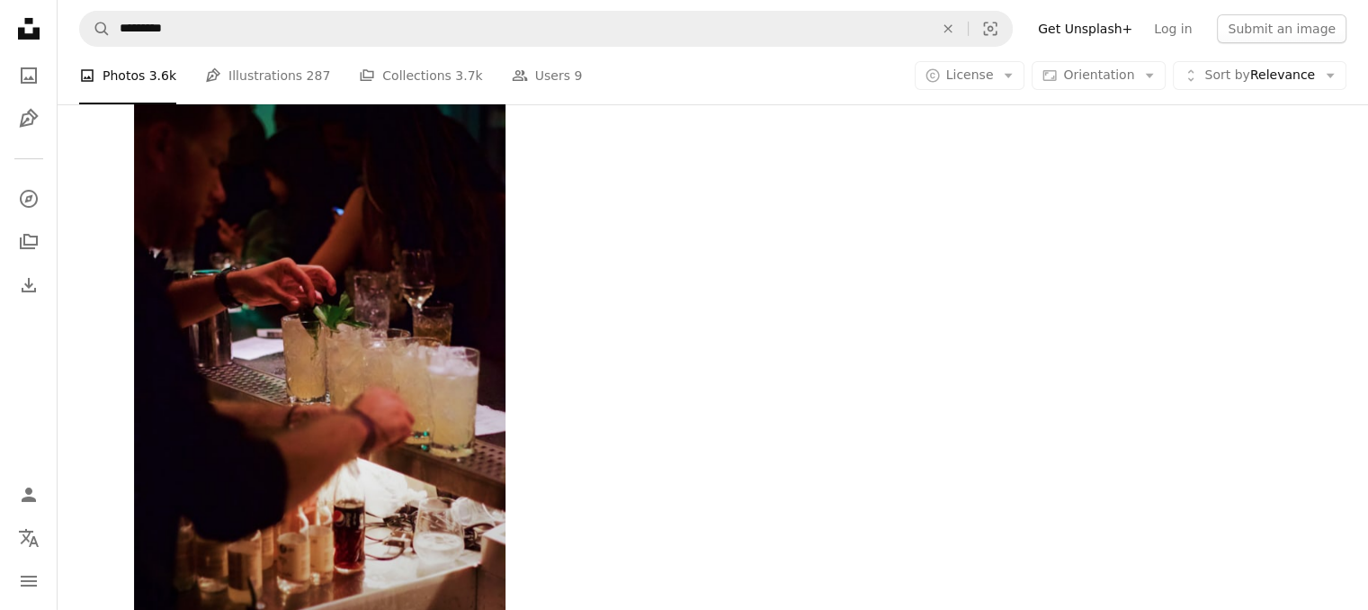
scroll to position [6427, 0]
